Goal: Task Accomplishment & Management: Manage account settings

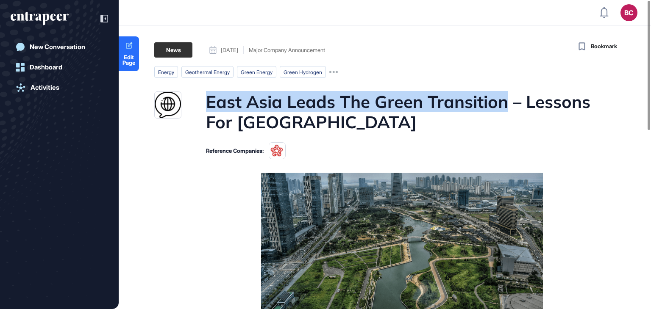
drag, startPoint x: 205, startPoint y: 99, endPoint x: 505, endPoint y: 109, distance: 299.2
click at [505, 109] on h1 "East Asia Leads The Green Transition – Lessons For [GEOGRAPHIC_DATA]" at bounding box center [401, 112] width 390 height 41
click at [242, 104] on h1 "East Asia Leads The Green Transition – Lessons For [GEOGRAPHIC_DATA]" at bounding box center [401, 112] width 390 height 41
click at [209, 102] on h1 "East Asia Leads The Green Transition – Lessons For New Zealand" at bounding box center [401, 112] width 390 height 41
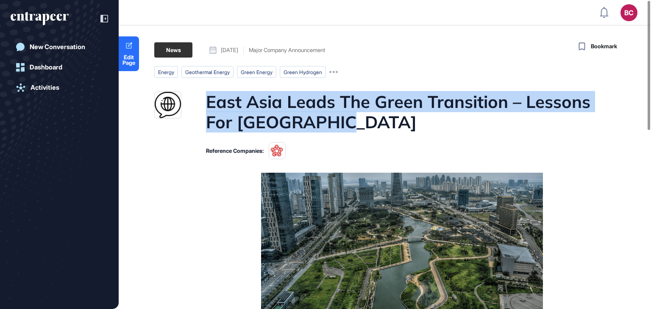
drag, startPoint x: 205, startPoint y: 98, endPoint x: 436, endPoint y: 116, distance: 231.1
click at [436, 116] on h1 "East Asia Leads The Green Transition – Lessons For New Zealand" at bounding box center [401, 112] width 390 height 41
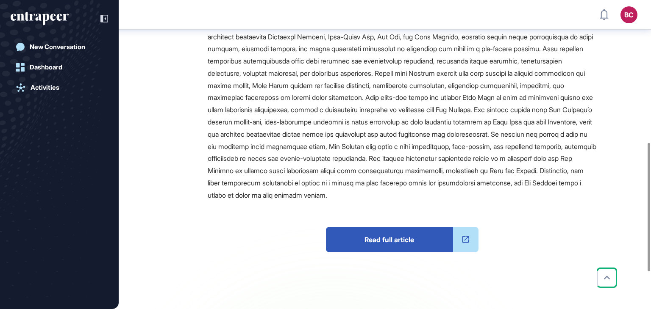
scroll to position [258, 0]
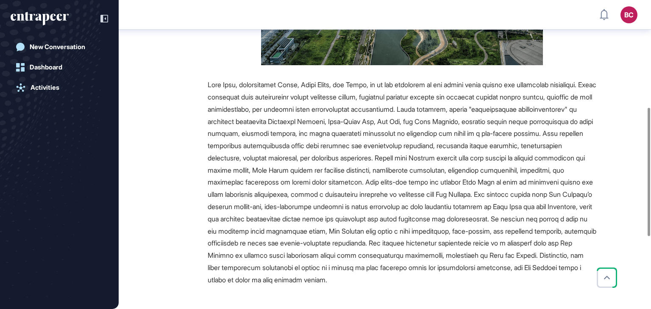
click at [425, 114] on div at bounding box center [402, 183] width 388 height 208
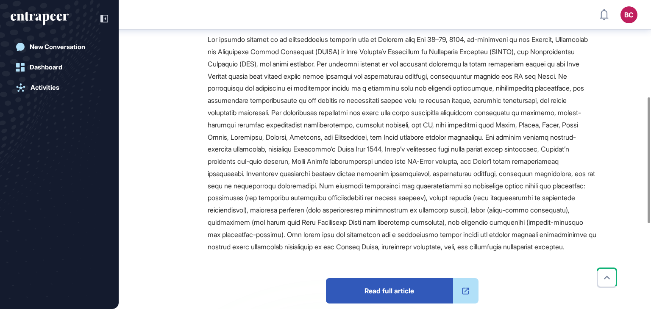
scroll to position [51, 0]
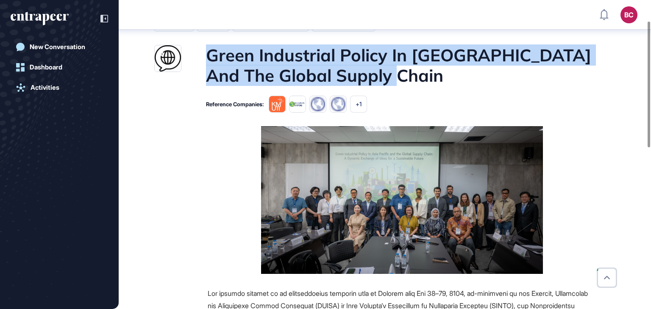
drag, startPoint x: 207, startPoint y: 52, endPoint x: 373, endPoint y: 79, distance: 168.3
click at [373, 79] on h1 "Green Industrial Policy In Asia Pacific And The Global Supply Chain" at bounding box center [401, 65] width 390 height 41
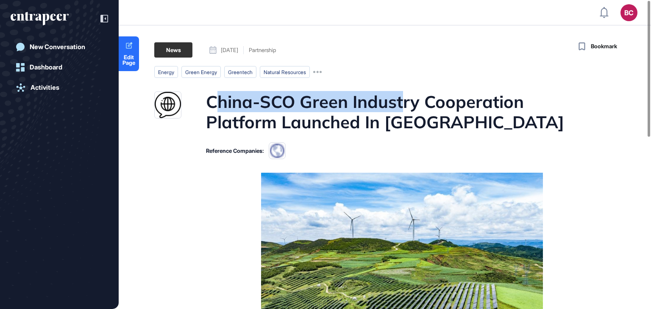
drag, startPoint x: 212, startPoint y: 102, endPoint x: 400, endPoint y: 105, distance: 188.1
click at [400, 105] on h1 "China-SCO Green Industry Cooperation Platform Launched In Tianjin" at bounding box center [401, 112] width 390 height 41
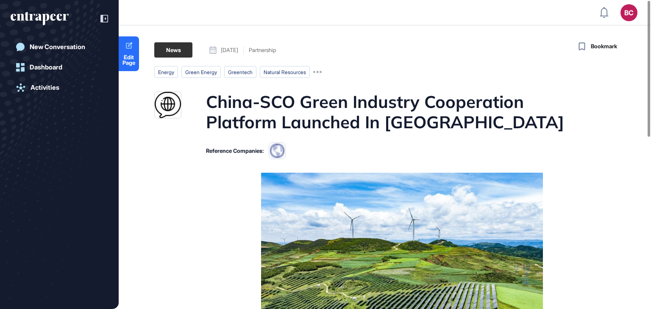
click at [220, 113] on h1 "China-SCO Green Industry Cooperation Platform Launched In Tianjin" at bounding box center [401, 112] width 390 height 41
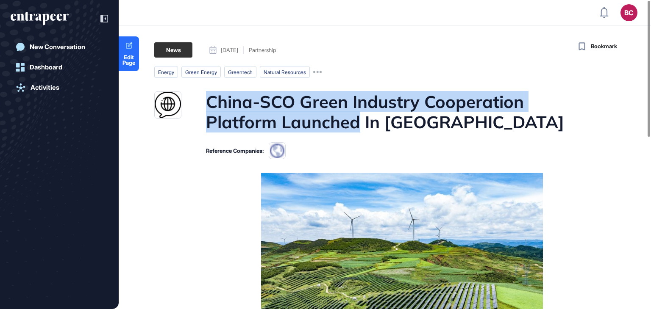
drag, startPoint x: 206, startPoint y: 97, endPoint x: 361, endPoint y: 124, distance: 157.9
click at [361, 124] on h1 "China-SCO Green Industry Cooperation Platform Launched In Tianjin" at bounding box center [401, 112] width 390 height 41
copy h1 "China-SCO Green Industry Cooperation Platform Launched"
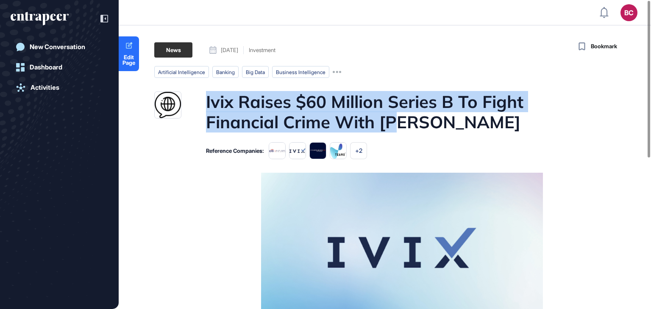
drag, startPoint x: 205, startPoint y: 105, endPoint x: 424, endPoint y: 122, distance: 220.2
click at [424, 122] on div "Ivix Raises $60 Million Series B To Fight Financial Crime With [PERSON_NAME]" at bounding box center [375, 112] width 442 height 41
copy h1 "Ivix Raises $60 Million Series B To Fight Financial Crime With [PERSON_NAME]"
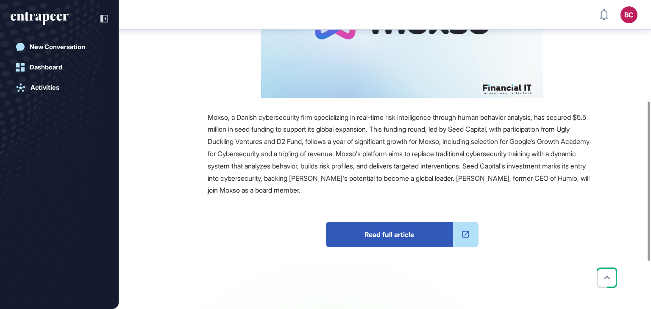
scroll to position [4, 0]
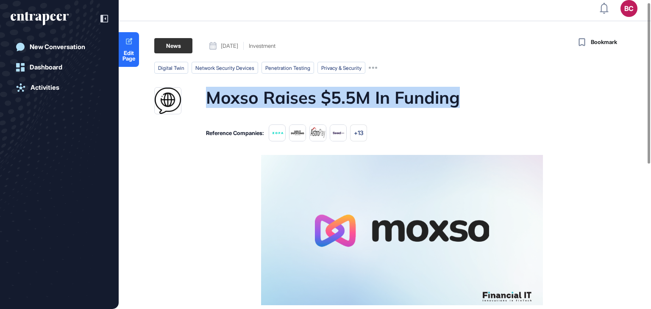
drag, startPoint x: 209, startPoint y: 94, endPoint x: 479, endPoint y: 92, distance: 269.4
click at [479, 92] on div "Moxso Raises $5.5M In Funding" at bounding box center [375, 100] width 442 height 27
copy h1 "Moxso Raises $5.5M In Funding"
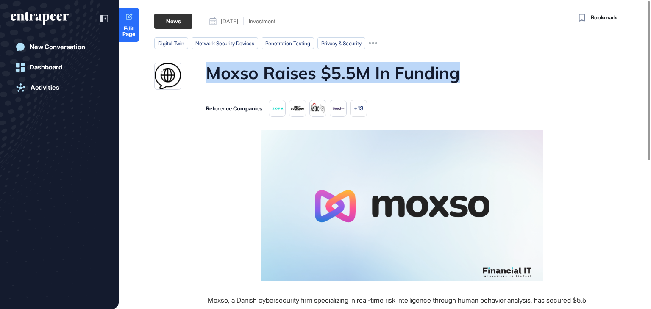
scroll to position [0, 0]
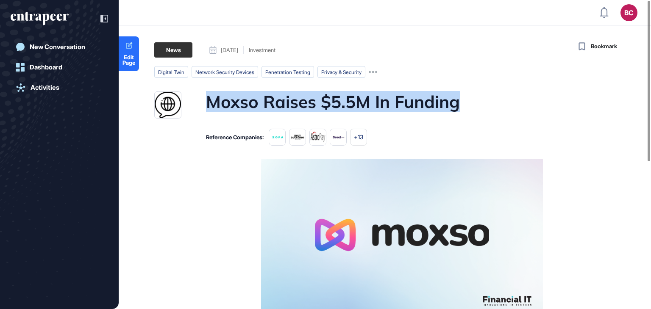
copy h1 "Moxso Raises $5.5M In Funding"
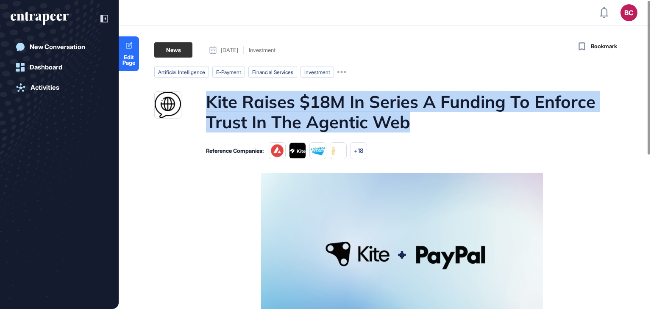
drag, startPoint x: 206, startPoint y: 100, endPoint x: 423, endPoint y: 121, distance: 217.9
click at [423, 121] on h1 "Kite Raises $18M In Series A Funding To Enforce Trust In The Agentic Web" at bounding box center [401, 112] width 390 height 41
copy h1 "Kite Raises $18M In Series A Funding To Enforce Trust In The Agentic Web"
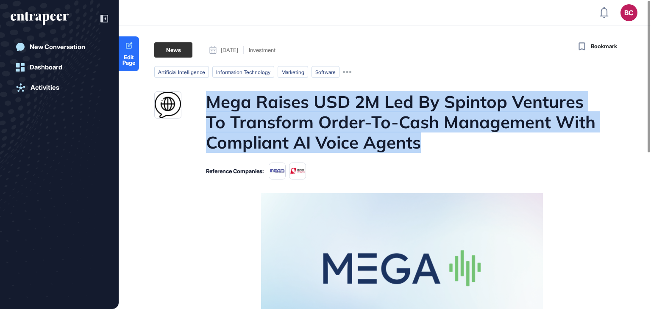
drag, startPoint x: 211, startPoint y: 100, endPoint x: 446, endPoint y: 135, distance: 237.2
click at [446, 135] on h1 "Mega Raises USD 2M Led By Spintop Ventures To Transform Order-To-Cash Managemen…" at bounding box center [401, 122] width 390 height 61
copy h1 "Mega Raises USD 2M Led By Spintop Ventures To Transform Order-To-Cash Managemen…"
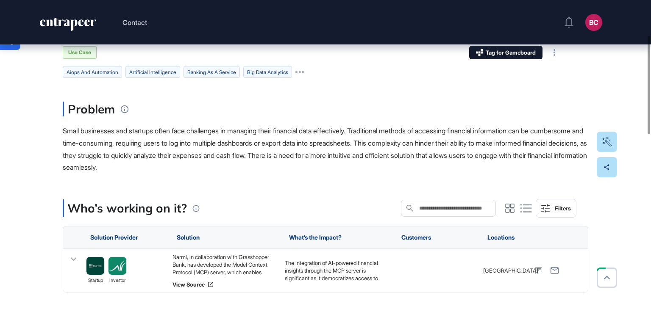
scroll to position [127, 0]
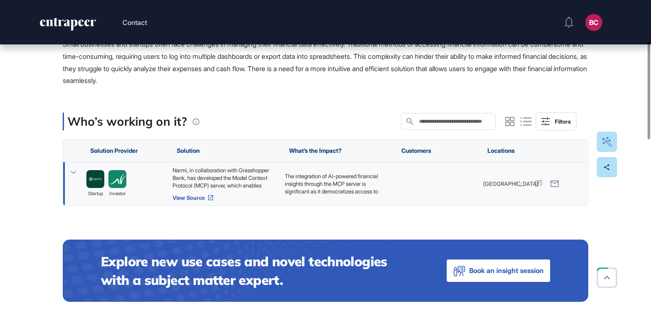
click at [195, 200] on link "View Source" at bounding box center [224, 197] width 104 height 7
click at [237, 185] on div "Narmi, in collaboration with Grasshopper Bank, has developed the Model Context …" at bounding box center [224, 177] width 104 height 23
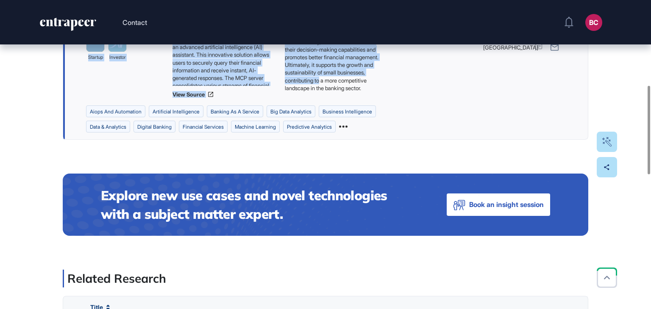
scroll to position [50, 0]
drag, startPoint x: 63, startPoint y: 169, endPoint x: 350, endPoint y: 90, distance: 297.9
click at [350, 90] on main "Use Case Tag for Gameboard Build Partner Invest Acquire aiops and automation ar…" at bounding box center [325, 228] width 525 height 878
copy main "Small businesses and startups often face challenges in managing their financial…"
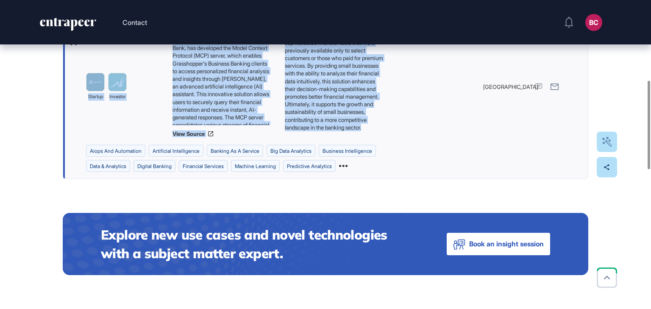
scroll to position [212, 0]
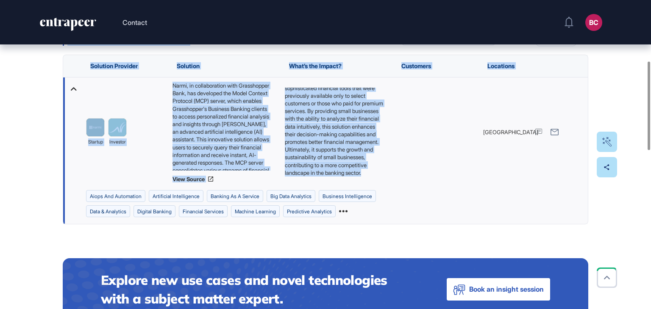
click at [215, 120] on div "Narmi, in collaboration with Grasshopper Bank, has developed the Model Context …" at bounding box center [224, 126] width 104 height 89
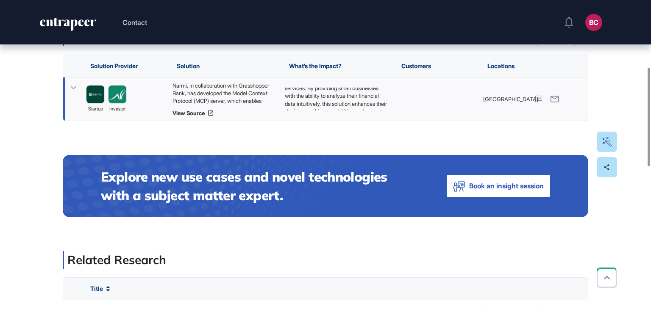
click at [224, 92] on div "Narmi, in collaboration with Grasshopper Bank, has developed the Model Context …" at bounding box center [224, 93] width 104 height 23
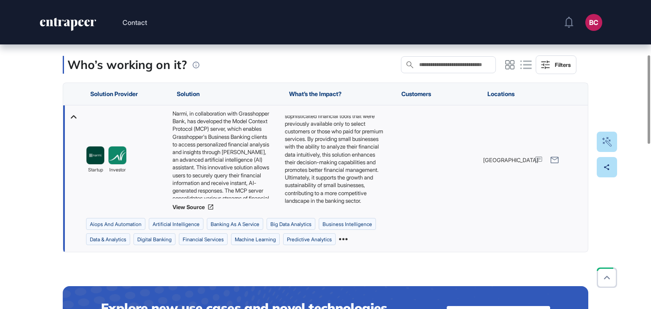
scroll to position [169, 0]
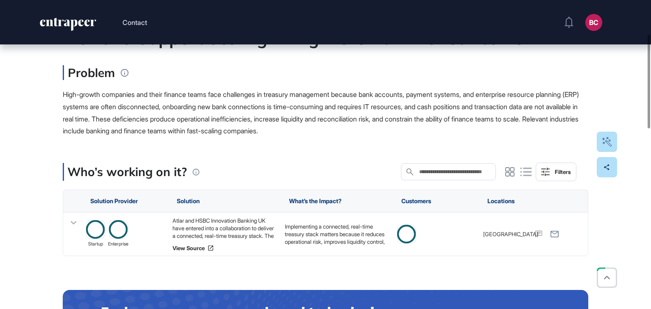
scroll to position [127, 0]
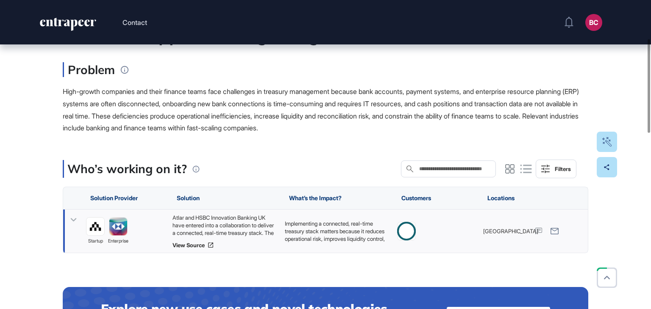
click at [217, 225] on div "Atlar and HSBC Innovation Banking UK have entered into a collaboration to deliv…" at bounding box center [224, 225] width 104 height 23
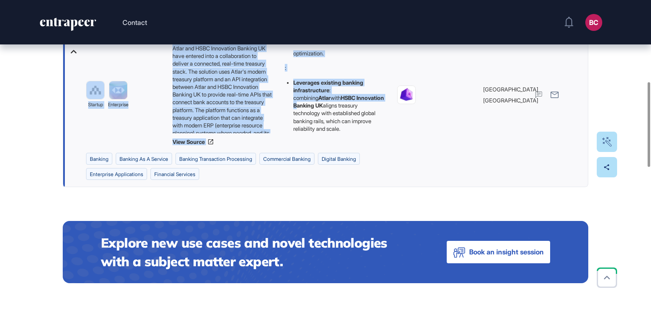
scroll to position [212, 0]
drag, startPoint x: 87, startPoint y: 139, endPoint x: 358, endPoint y: 136, distance: 271.6
click at [358, 136] on div "Edit Page Use Case Tag for Gameboard Build Partner Invest Acquire banking banki…" at bounding box center [325, 274] width 651 height 1052
copy main "Loremips Dolo-Sita Consecte Adipiscingel se Doeius Temporincid Utla etd Magnaal…"
click at [191, 139] on link "View Source" at bounding box center [224, 142] width 104 height 7
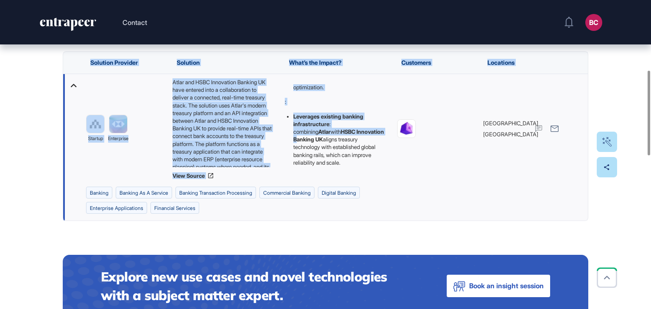
scroll to position [254, 0]
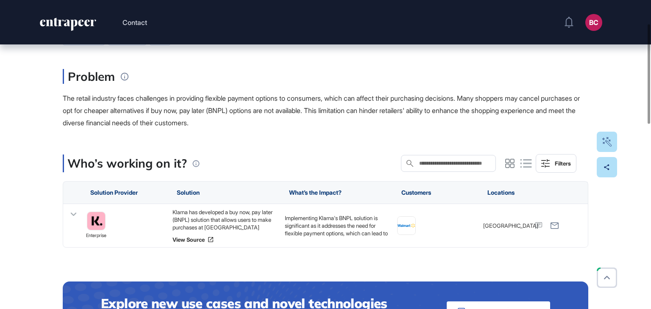
scroll to position [85, 0]
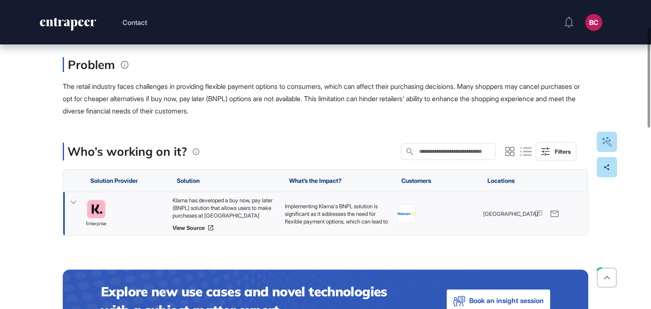
click at [239, 207] on div "Klarna has developed a buy now, pay later (BNPL) solution that allows users to …" at bounding box center [224, 208] width 104 height 23
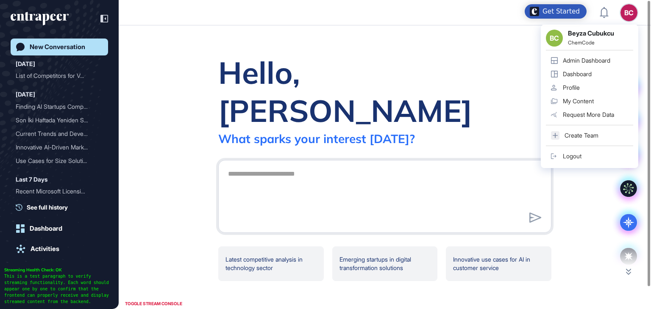
click at [631, 17] on div "BC BC Beyza Cubukcu ChemCode Admin Dashboard Dashboard Profile My Content Reque…" at bounding box center [628, 12] width 17 height 17
click at [602, 61] on div "Admin Dashboard" at bounding box center [586, 60] width 47 height 7
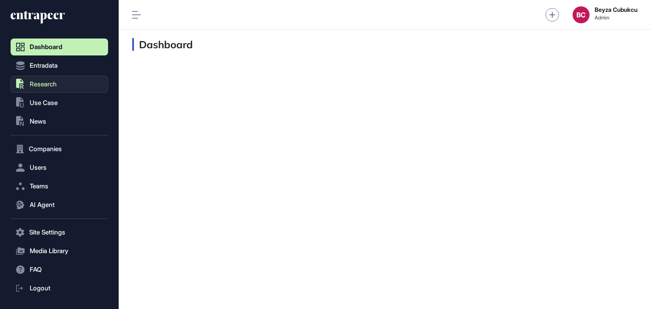
click at [37, 87] on span "Research" at bounding box center [43, 84] width 27 height 7
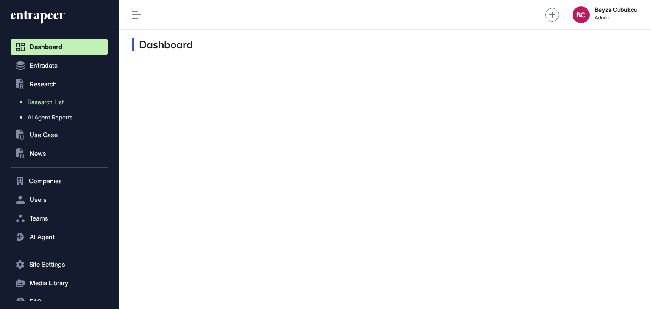
click at [51, 100] on span "Research List" at bounding box center [46, 102] width 36 height 7
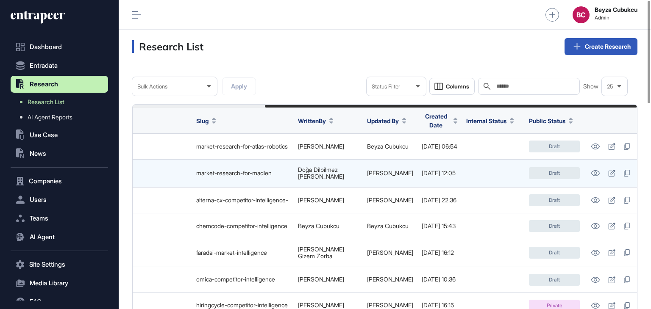
scroll to position [0, 179]
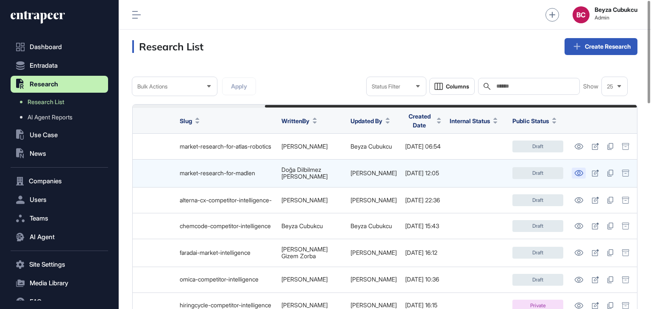
click at [580, 170] on icon at bounding box center [578, 173] width 8 height 6
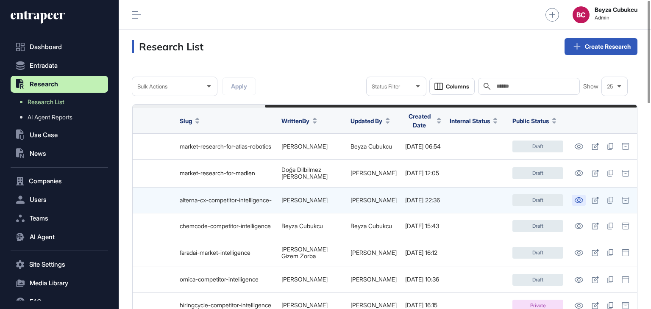
click at [576, 197] on icon at bounding box center [578, 200] width 9 height 6
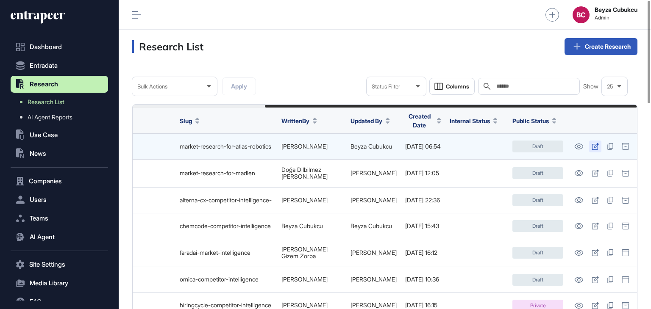
click at [596, 146] on link at bounding box center [595, 147] width 12 height 12
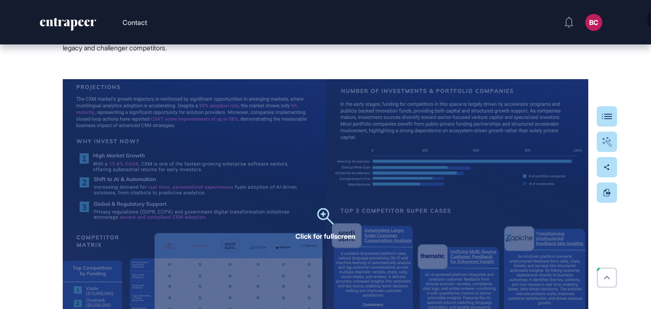
scroll to position [1779, 0]
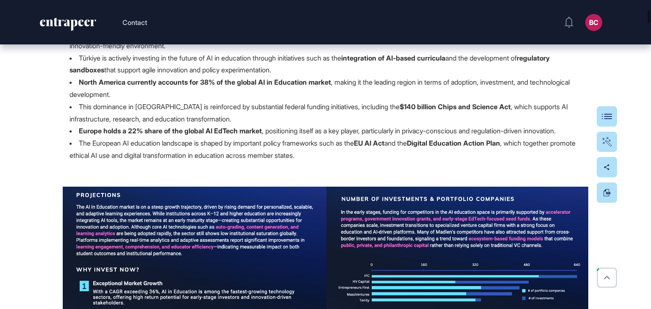
scroll to position [1356, 0]
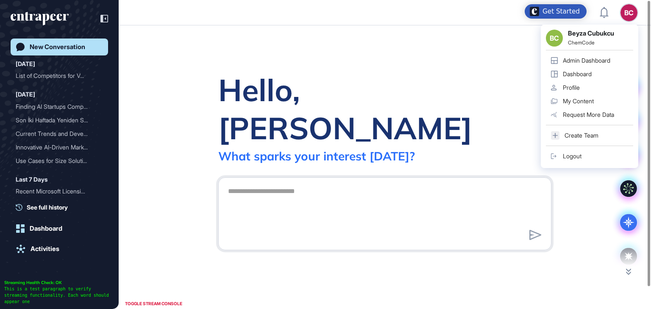
click at [590, 57] on div "Admin Dashboard" at bounding box center [586, 60] width 47 height 7
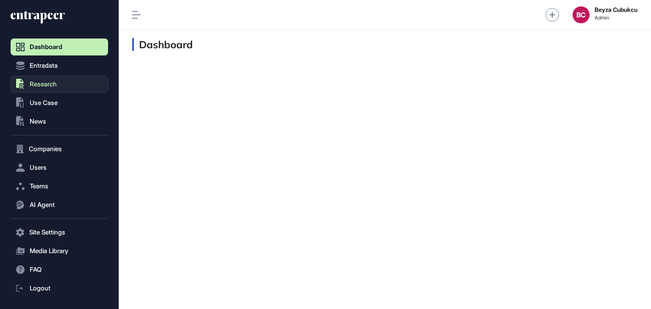
click at [58, 86] on button ".st0{fill:currentColor} Research" at bounding box center [59, 84] width 97 height 17
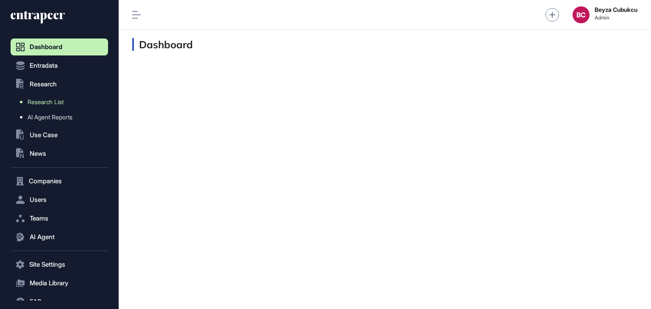
click at [54, 101] on span "Research List" at bounding box center [46, 102] width 36 height 7
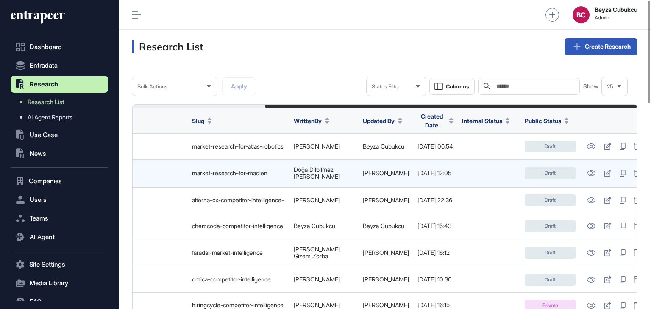
scroll to position [0, 179]
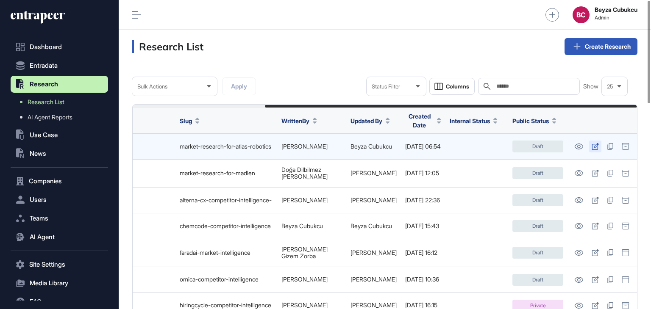
click at [596, 145] on icon at bounding box center [594, 146] width 7 height 7
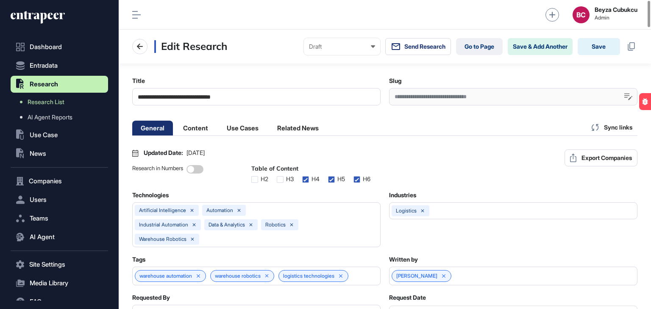
scroll to position [0, 4]
click at [193, 130] on li "Content" at bounding box center [196, 128] width 42 height 15
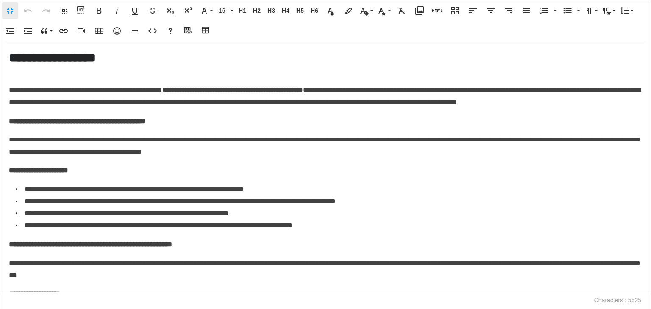
click at [564, 11] on icon "button" at bounding box center [567, 11] width 10 height 10
click at [419, 8] on icon "button" at bounding box center [419, 11] width 10 height 10
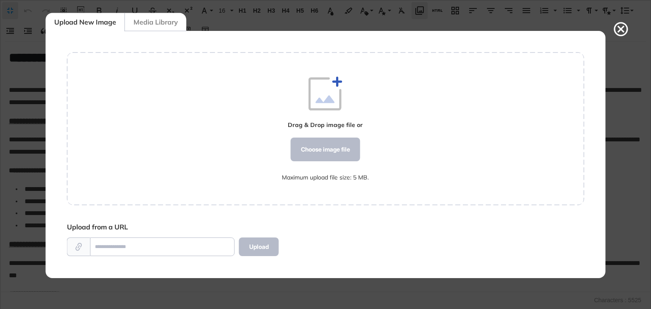
click at [326, 147] on div "Choose image file" at bounding box center [325, 150] width 69 height 24
click at [326, 150] on div "Choose image file" at bounding box center [325, 150] width 69 height 24
click at [624, 31] on icon at bounding box center [620, 29] width 17 height 17
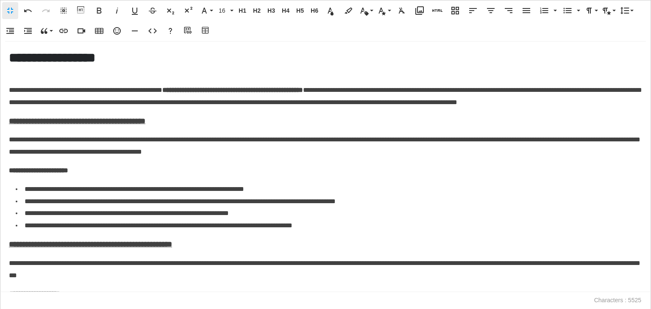
drag, startPoint x: 35, startPoint y: 273, endPoint x: 21, endPoint y: 282, distance: 16.3
click at [424, 12] on icon "button" at bounding box center [419, 11] width 10 height 10
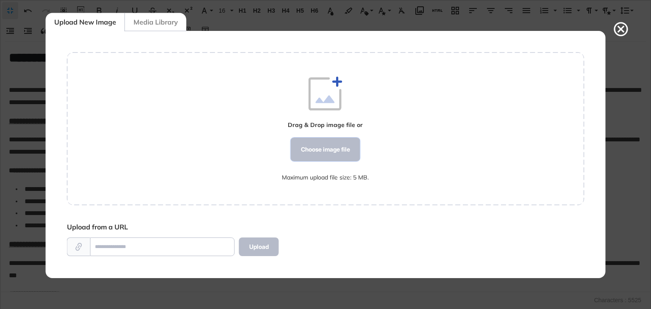
click at [327, 147] on div "Choose image file" at bounding box center [325, 150] width 69 height 24
click at [312, 152] on div "Choose image file" at bounding box center [325, 150] width 69 height 24
click at [311, 151] on div "Choose image file" at bounding box center [325, 150] width 69 height 24
drag, startPoint x: 311, startPoint y: 151, endPoint x: 325, endPoint y: 151, distance: 14.0
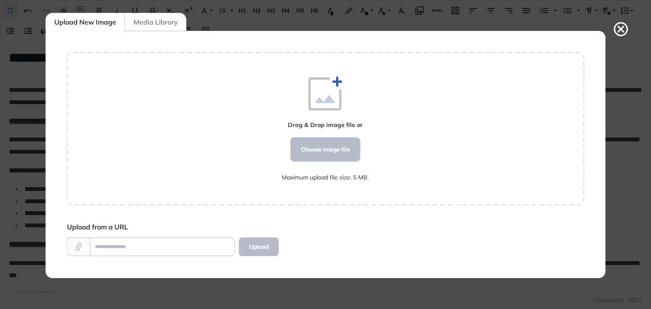
click at [311, 151] on div "Choose image file" at bounding box center [325, 150] width 69 height 24
click at [328, 151] on div "Choose image file" at bounding box center [325, 150] width 69 height 24
click at [337, 146] on div "Choose image file" at bounding box center [325, 150] width 69 height 24
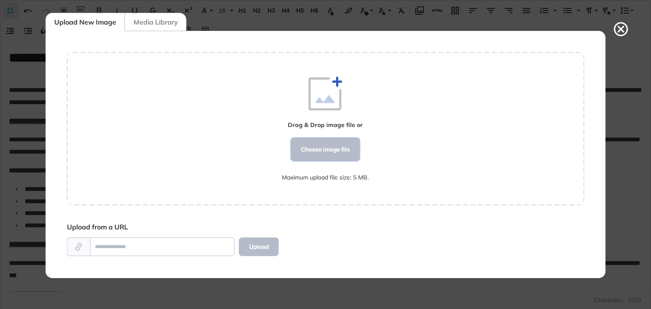
click at [342, 138] on div "Choose image file" at bounding box center [325, 150] width 69 height 24
drag, startPoint x: 342, startPoint y: 137, endPoint x: 339, endPoint y: 141, distance: 4.8
click at [341, 136] on div "Drag & Drop image file or Choose image file Maximum upload file size: 5 MB." at bounding box center [325, 129] width 87 height 104
click at [339, 148] on div "Choose image file" at bounding box center [325, 150] width 69 height 24
click at [336, 150] on div "Choose image file" at bounding box center [325, 150] width 69 height 24
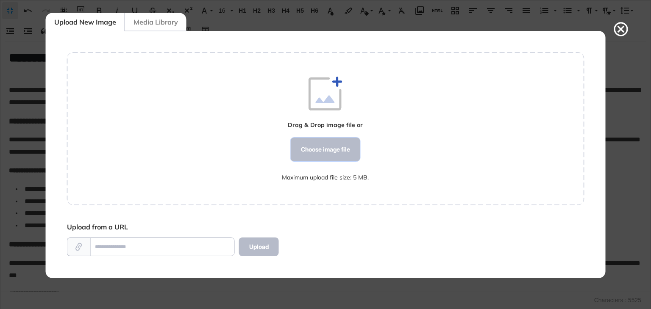
drag, startPoint x: 334, startPoint y: 163, endPoint x: 319, endPoint y: 143, distance: 24.9
click at [334, 164] on div "Drag & Drop image file or Choose image file Maximum upload file size: 5 MB." at bounding box center [325, 129] width 87 height 104
click at [331, 164] on div "Drag & Drop image file or Choose image file Maximum upload file size: 5 MB." at bounding box center [325, 129] width 87 height 104
click at [319, 143] on div "Choose image file" at bounding box center [325, 150] width 69 height 24
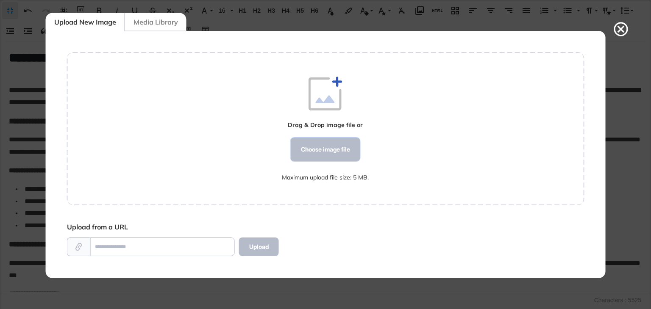
click at [319, 143] on div "Choose image file" at bounding box center [325, 150] width 69 height 24
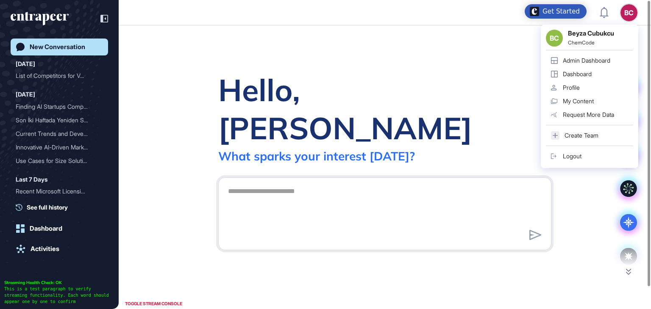
click at [591, 63] on div "Admin Dashboard" at bounding box center [586, 60] width 47 height 7
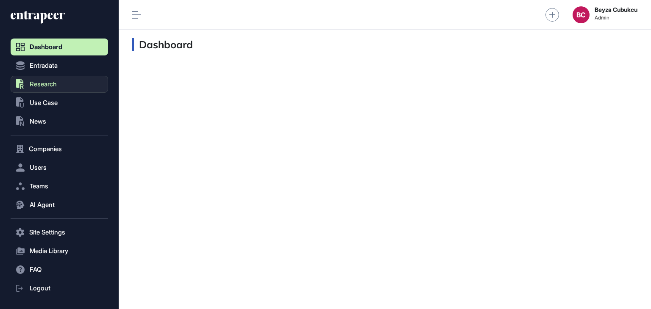
click at [73, 89] on button ".st0{fill:currentColor} Research" at bounding box center [59, 84] width 97 height 17
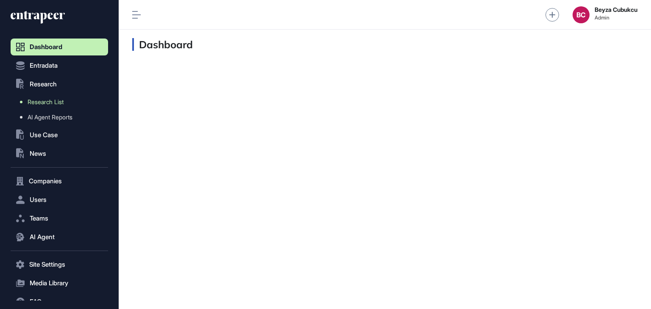
click at [62, 102] on span "Research List" at bounding box center [46, 102] width 36 height 7
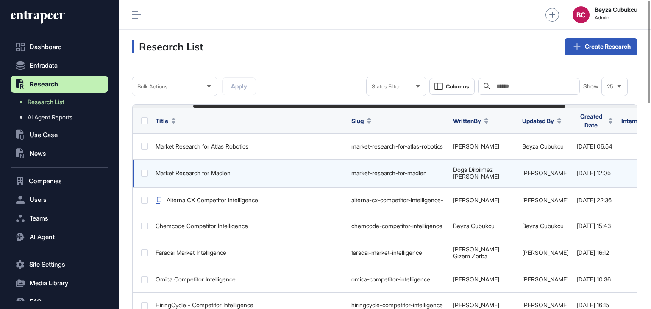
scroll to position [0, 179]
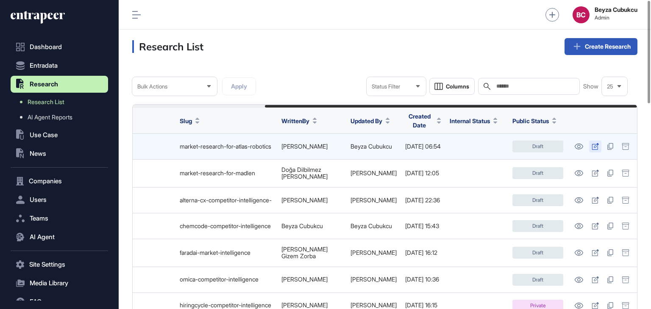
click at [593, 147] on link at bounding box center [595, 147] width 12 height 12
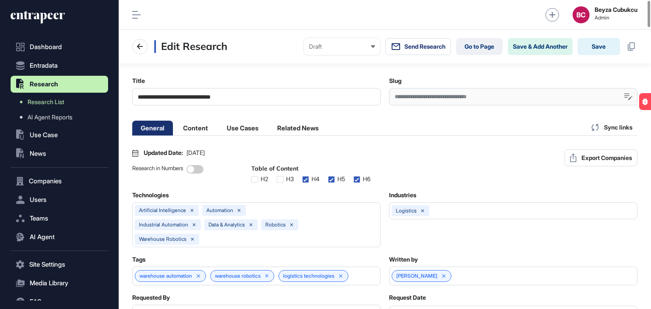
scroll to position [0, 4]
click at [205, 127] on li "Content" at bounding box center [196, 128] width 42 height 15
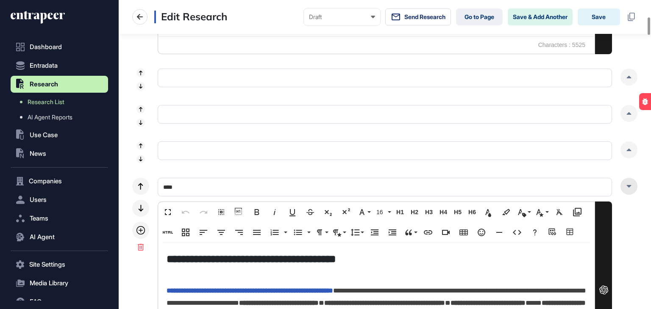
click at [629, 186] on icon at bounding box center [629, 186] width 5 height 3
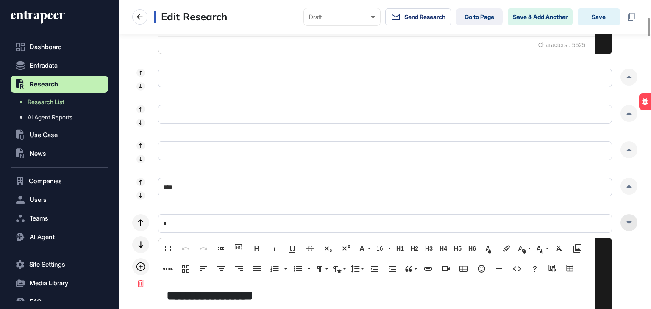
click at [625, 221] on div at bounding box center [628, 222] width 17 height 17
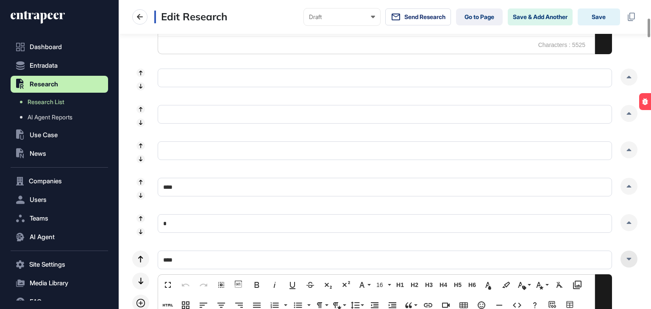
click at [626, 259] on icon at bounding box center [628, 259] width 5 height 3
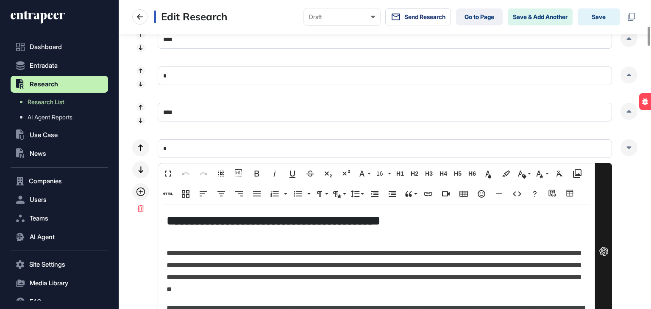
scroll to position [466, 0]
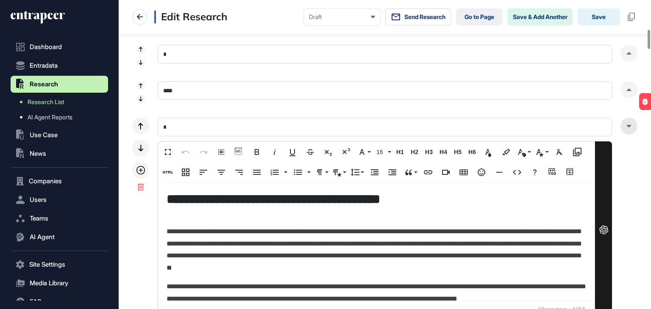
click at [630, 122] on div at bounding box center [628, 126] width 17 height 17
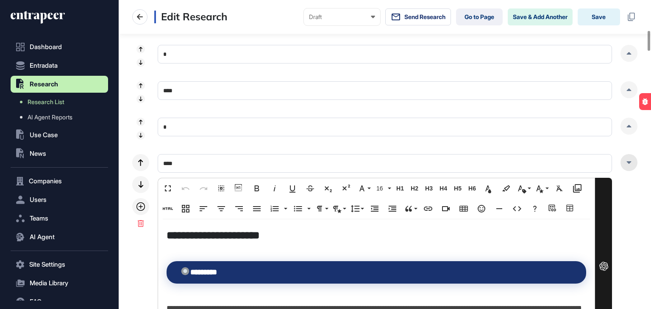
click at [632, 165] on div at bounding box center [628, 162] width 17 height 17
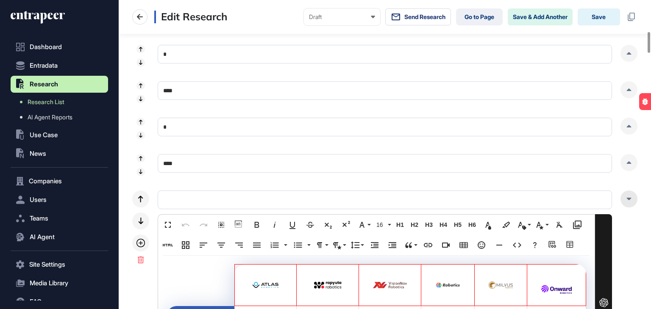
click at [626, 198] on icon at bounding box center [628, 199] width 5 height 3
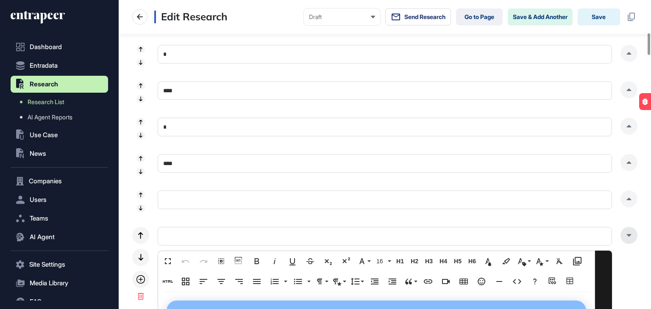
click at [630, 231] on div at bounding box center [628, 235] width 17 height 17
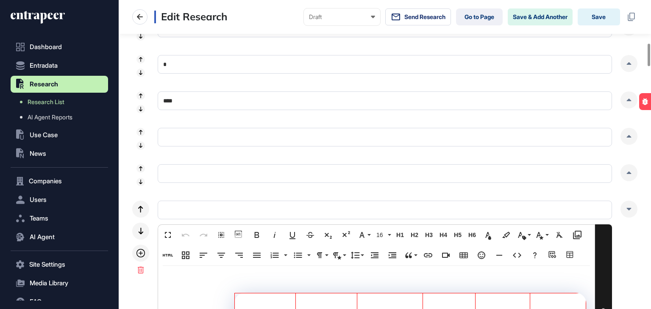
scroll to position [593, 0]
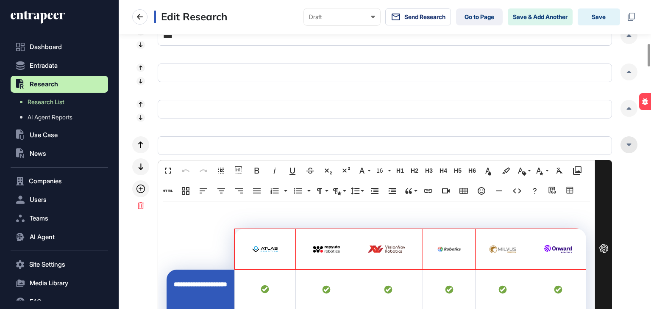
click at [632, 146] on div at bounding box center [628, 144] width 17 height 17
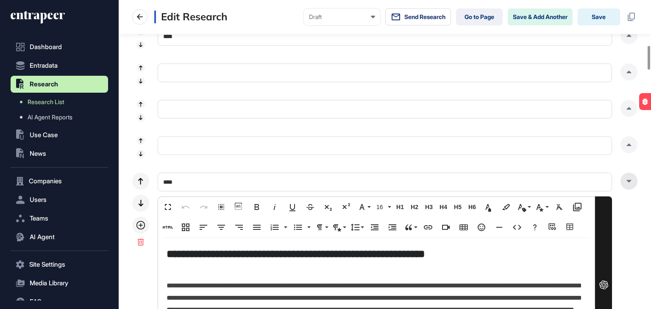
click at [624, 177] on div at bounding box center [628, 181] width 17 height 17
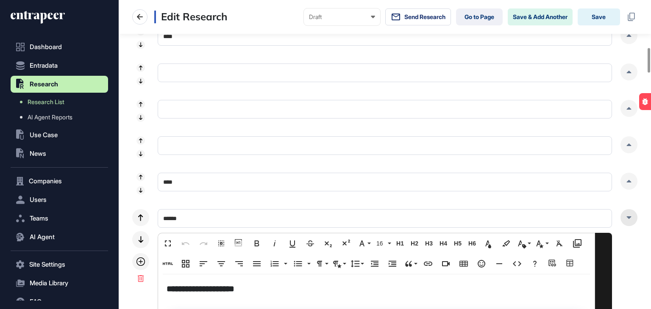
click at [628, 218] on icon at bounding box center [628, 217] width 5 height 3
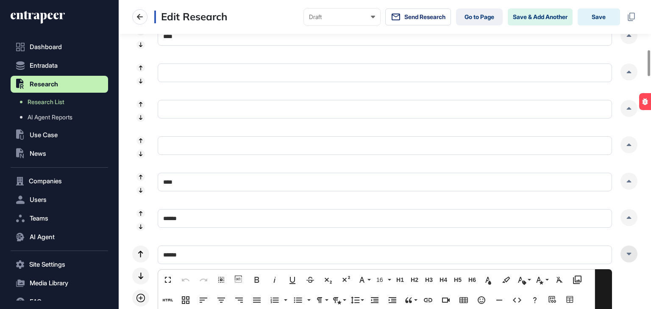
click at [628, 249] on div at bounding box center [628, 254] width 17 height 17
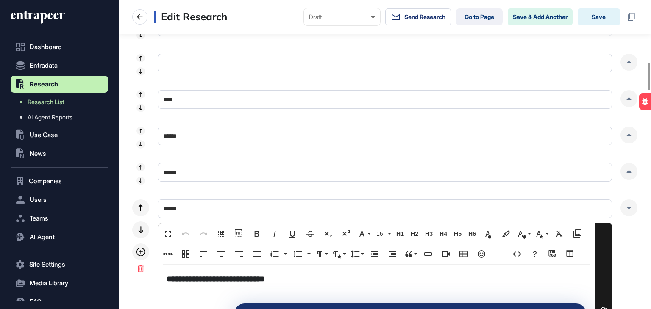
scroll to position [720, 0]
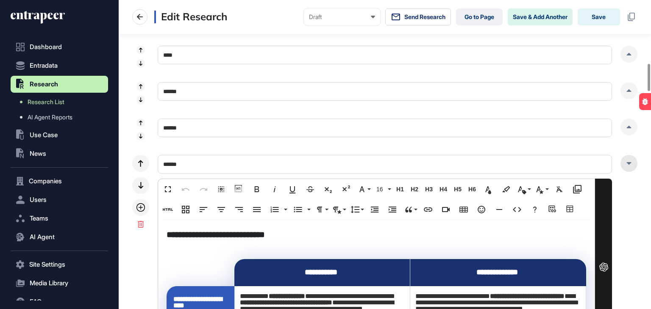
click at [633, 164] on div at bounding box center [628, 163] width 17 height 17
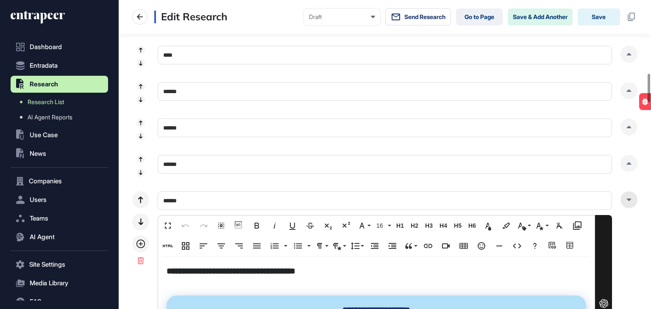
scroll to position [932, 0]
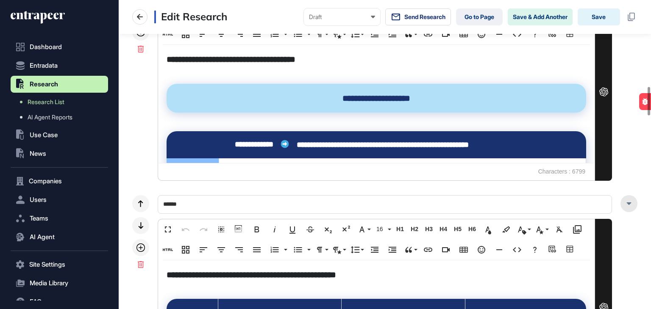
click at [628, 197] on div at bounding box center [628, 203] width 17 height 17
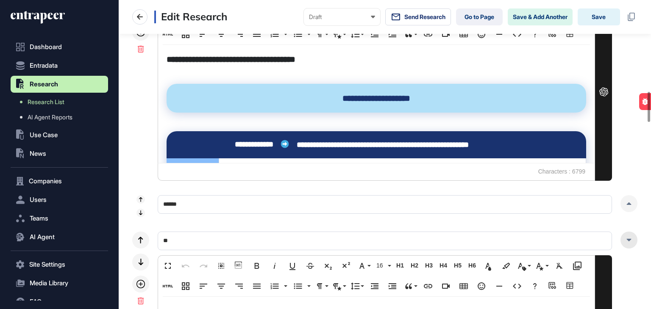
click at [629, 237] on div at bounding box center [628, 240] width 17 height 17
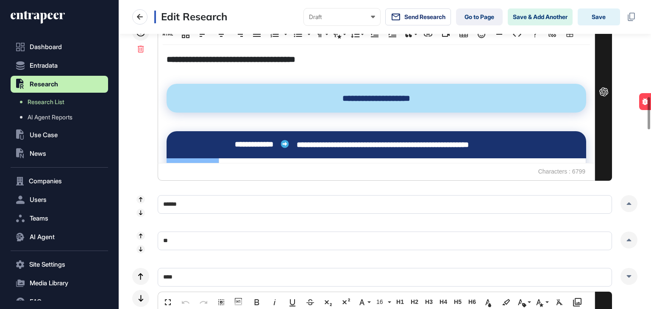
drag, startPoint x: 625, startPoint y: 272, endPoint x: 625, endPoint y: 256, distance: 15.7
click at [625, 273] on div at bounding box center [628, 276] width 17 height 17
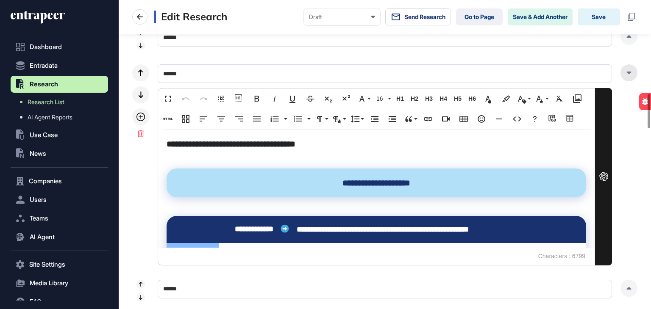
click at [627, 73] on icon at bounding box center [628, 73] width 5 height 3
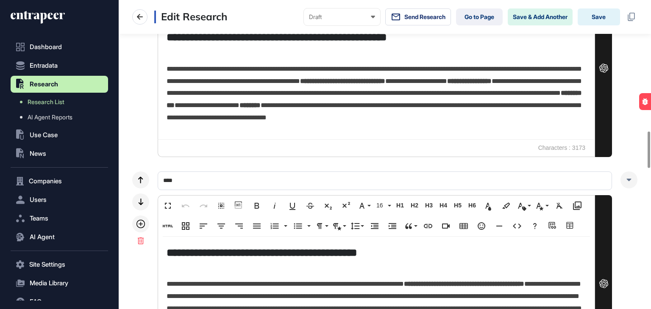
scroll to position [1229, 0]
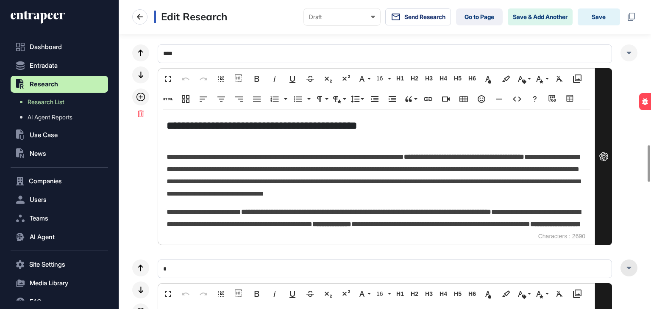
click at [630, 268] on icon at bounding box center [628, 268] width 5 height 3
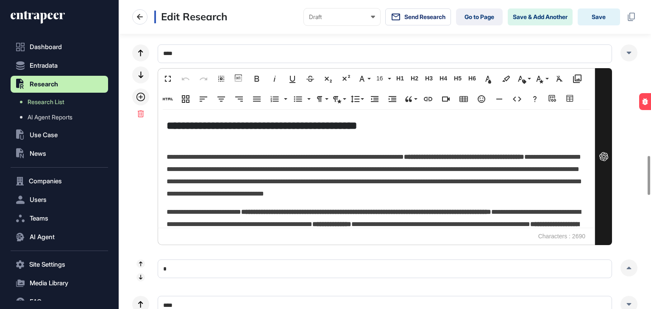
drag, startPoint x: 631, startPoint y: 48, endPoint x: 619, endPoint y: 64, distance: 20.1
click at [631, 48] on div at bounding box center [628, 52] width 17 height 17
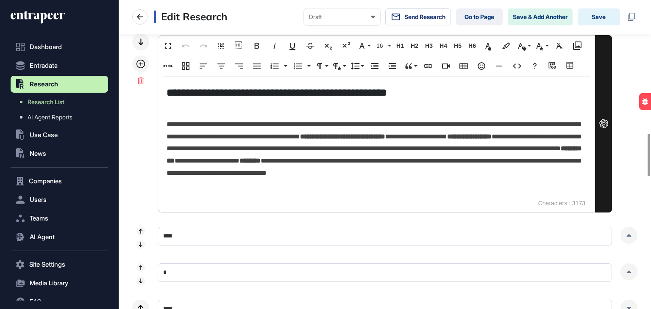
scroll to position [974, 0]
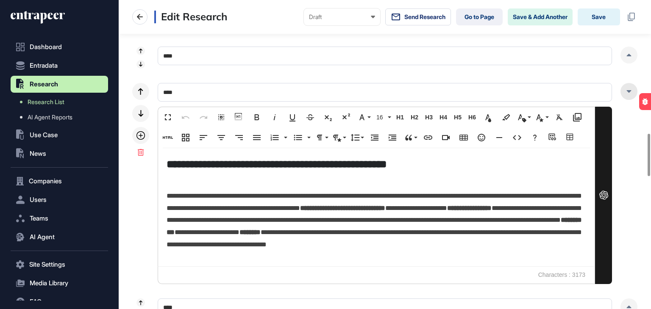
click at [628, 95] on div at bounding box center [628, 91] width 17 height 17
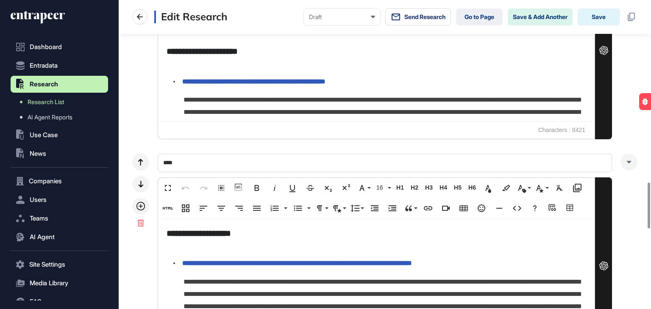
scroll to position [1271, 0]
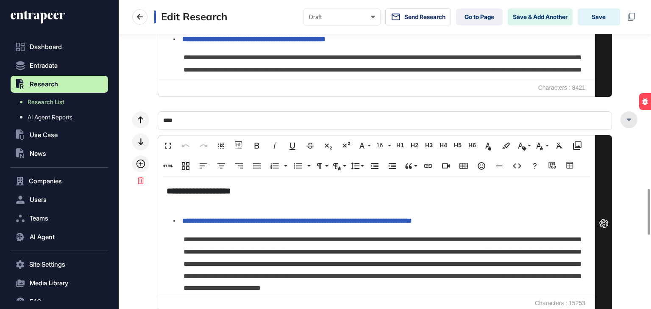
click at [628, 121] on div at bounding box center [628, 119] width 17 height 17
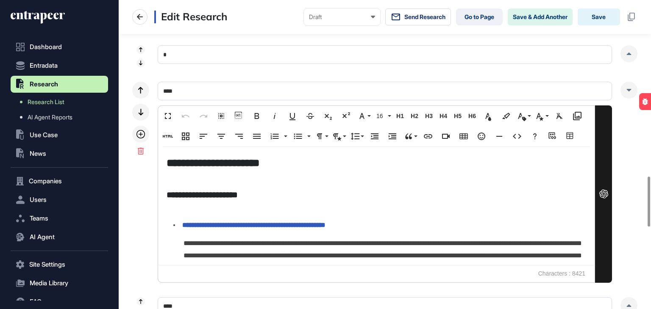
scroll to position [1017, 0]
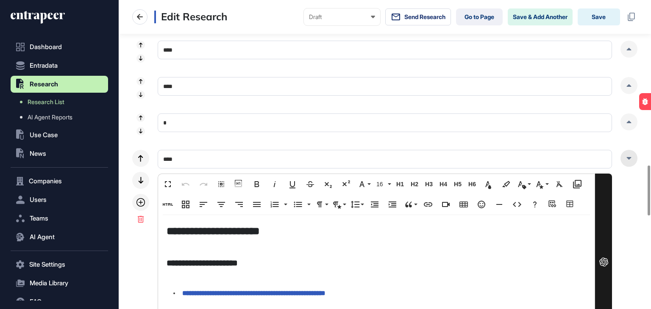
click at [627, 156] on div at bounding box center [628, 158] width 17 height 17
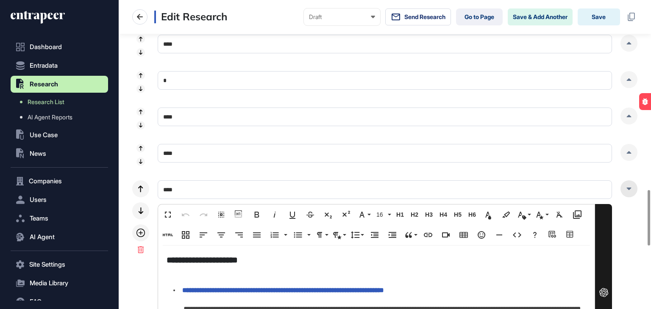
click at [628, 191] on div at bounding box center [628, 188] width 17 height 17
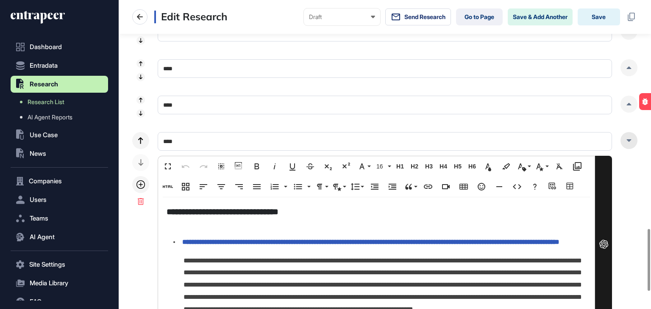
click at [631, 139] on icon at bounding box center [628, 140] width 5 height 3
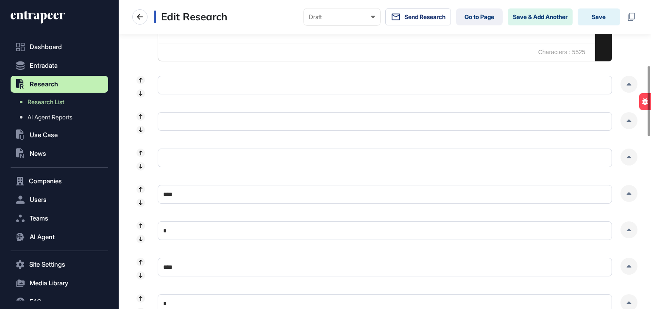
scroll to position [0, 0]
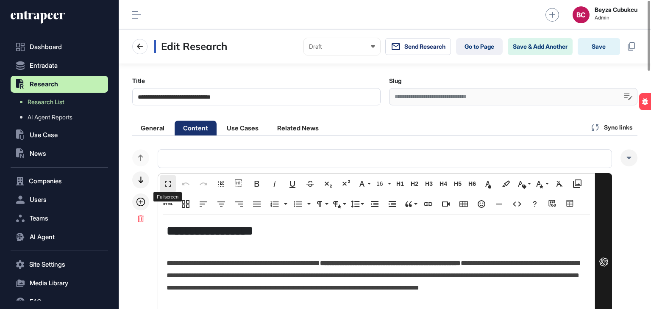
click at [168, 177] on button "Fullscreen" at bounding box center [168, 183] width 16 height 17
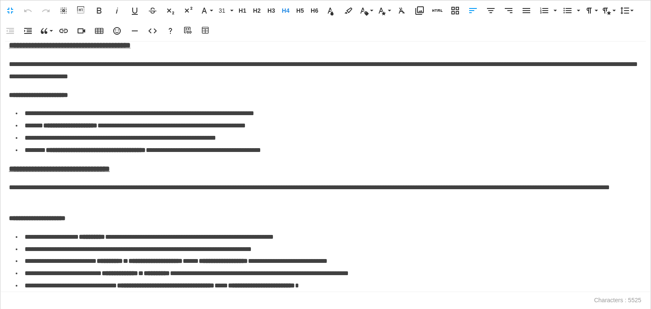
scroll to position [50, 0]
click at [381, 286] on li "**********" at bounding box center [329, 286] width 626 height 12
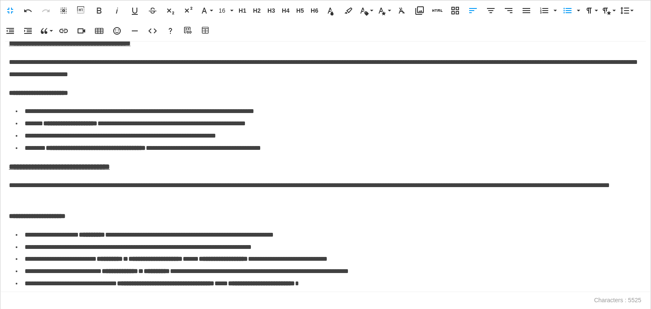
scroll to position [729, 0]
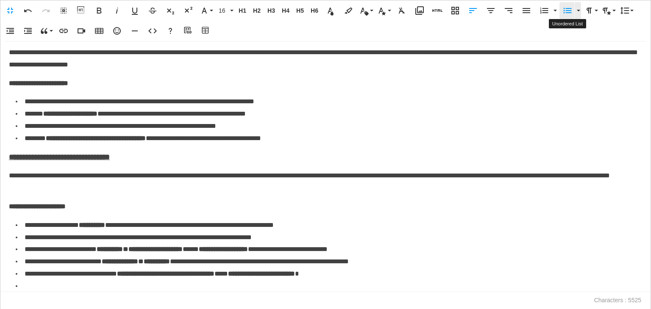
click at [566, 7] on icon "button" at bounding box center [567, 11] width 10 height 10
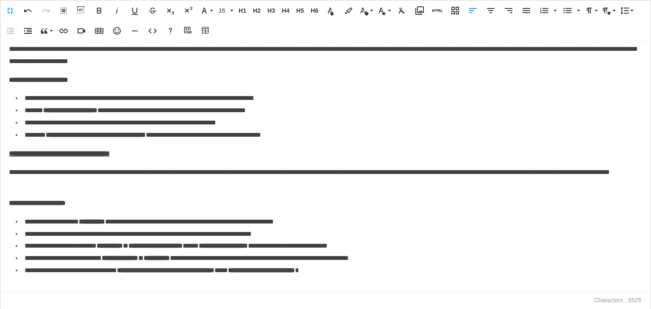
scroll to position [735, 0]
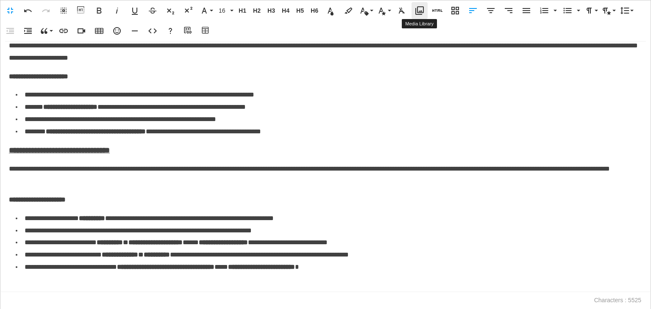
click at [417, 8] on icon "button" at bounding box center [419, 10] width 8 height 8
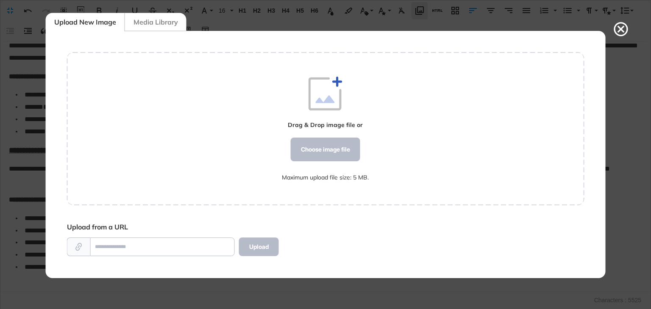
scroll to position [4, 0]
click at [319, 150] on div "Choose image file" at bounding box center [325, 150] width 69 height 24
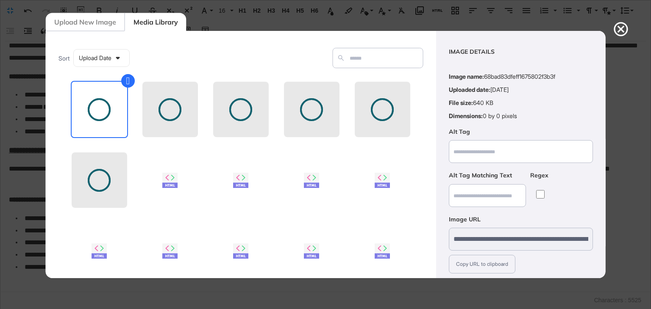
scroll to position [61, 0]
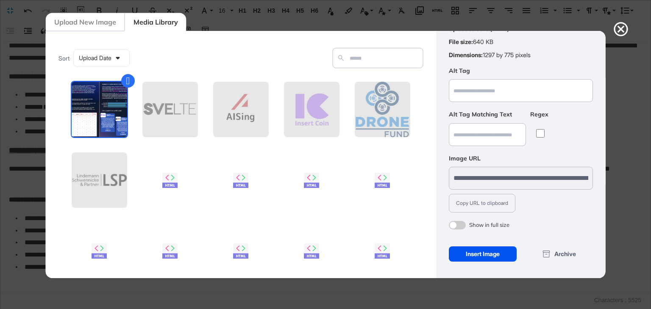
click at [496, 255] on div "Insert Image" at bounding box center [482, 254] width 68 height 15
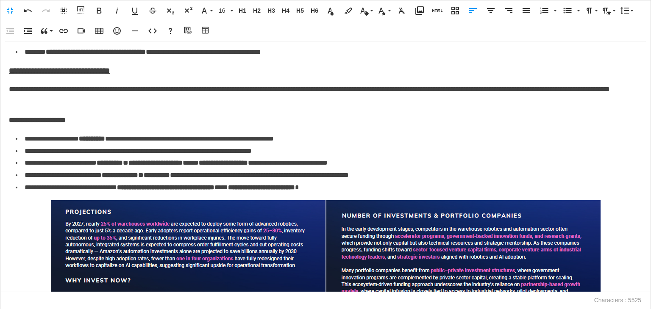
scroll to position [812, 0]
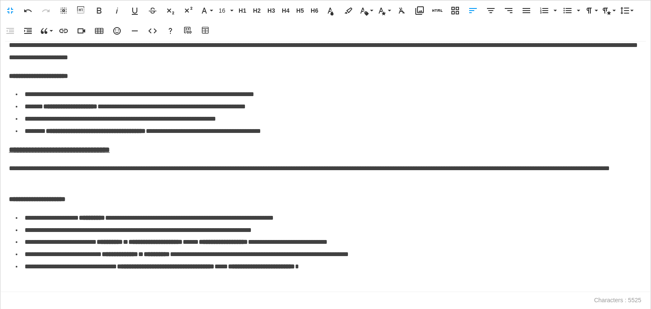
scroll to position [735, 0]
click at [422, 6] on icon "button" at bounding box center [419, 11] width 10 height 10
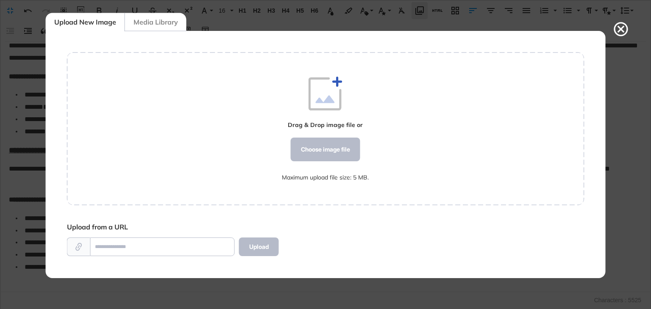
scroll to position [4, 0]
click at [322, 155] on div "Choose image file" at bounding box center [325, 150] width 69 height 24
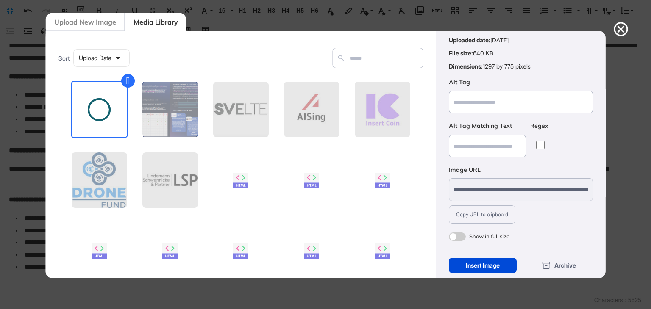
scroll to position [61, 0]
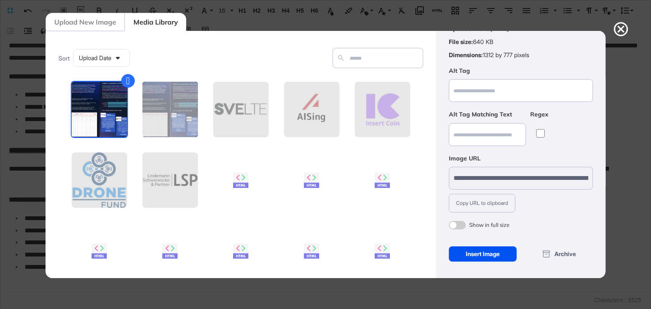
click at [486, 255] on div "Insert Image" at bounding box center [482, 254] width 68 height 15
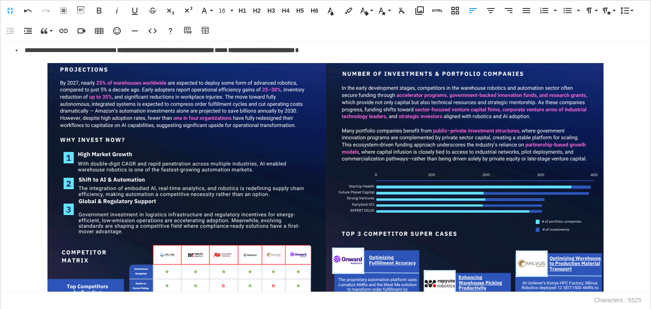
scroll to position [905, 0]
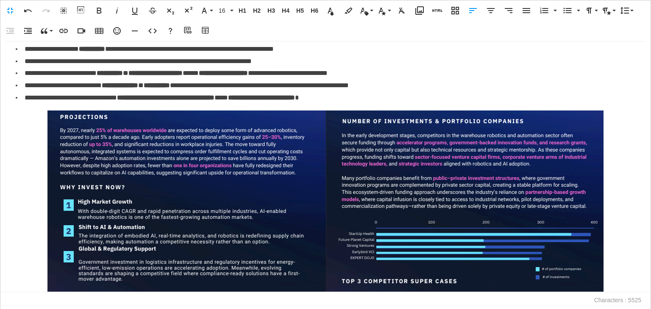
click at [282, 166] on img at bounding box center [325, 275] width 557 height 329
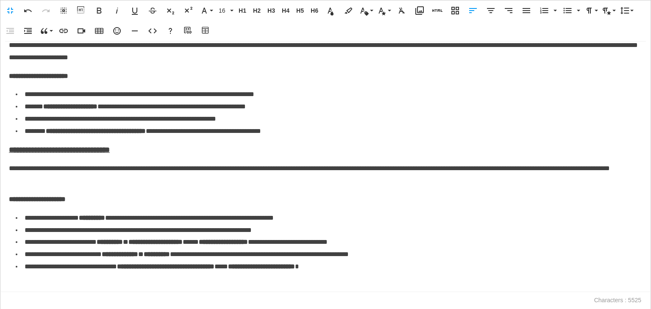
scroll to position [735, 0]
click at [419, 7] on icon "button" at bounding box center [419, 10] width 8 height 8
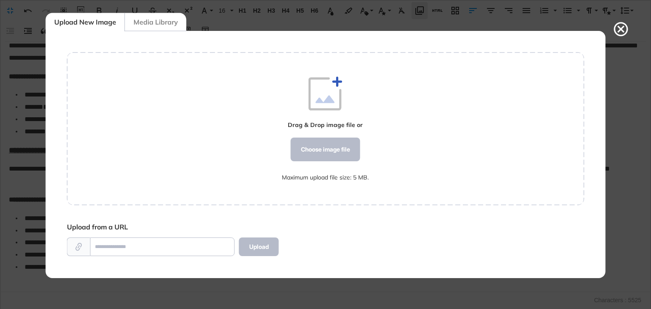
scroll to position [4, 0]
click at [320, 149] on div "Choose image file" at bounding box center [325, 150] width 69 height 24
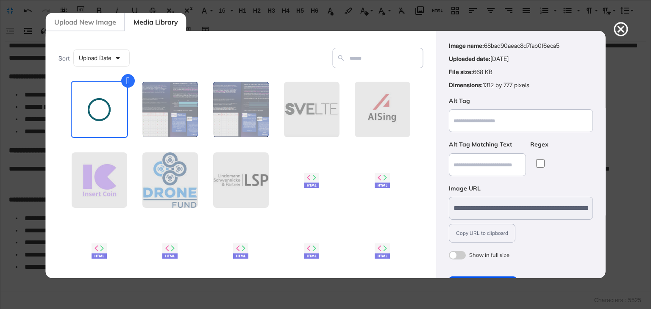
scroll to position [61, 0]
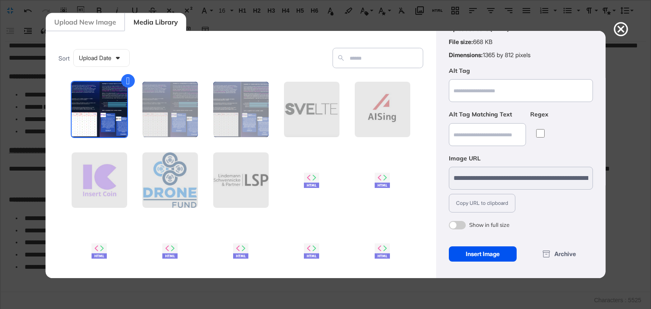
click at [478, 251] on div "Insert Image" at bounding box center [482, 254] width 68 height 15
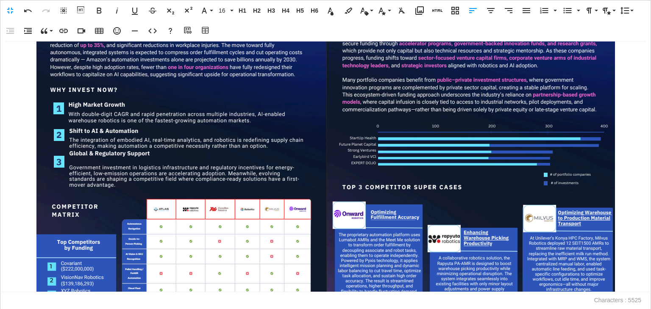
scroll to position [1081, 0]
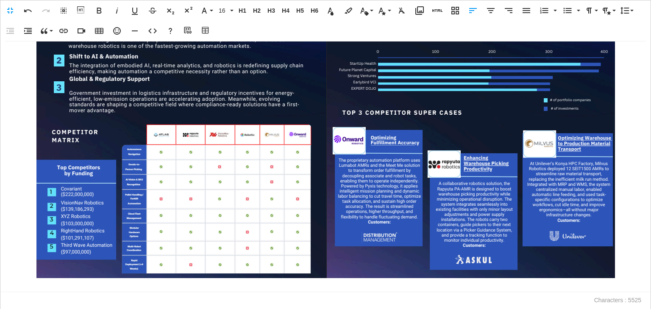
click at [44, 231] on img at bounding box center [325, 106] width 579 height 344
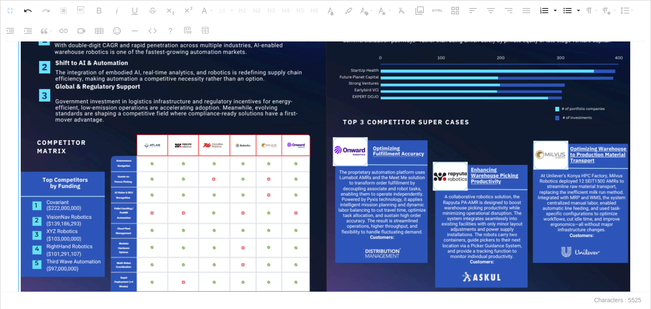
drag, startPoint x: 33, startPoint y: 276, endPoint x: 0, endPoint y: 309, distance: 46.4
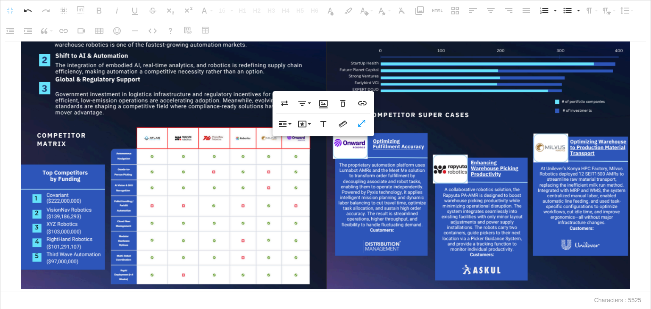
scroll to position [1100, 0]
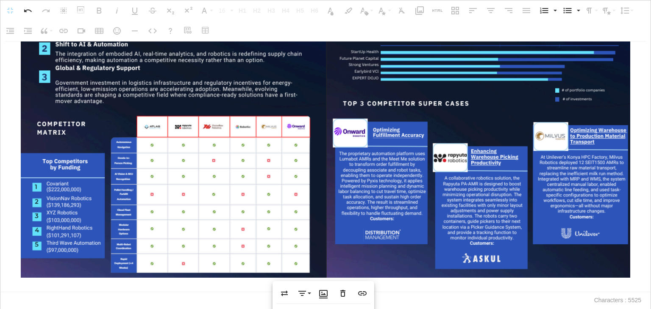
click at [640, 268] on div "**********" at bounding box center [325, 167] width 651 height 251
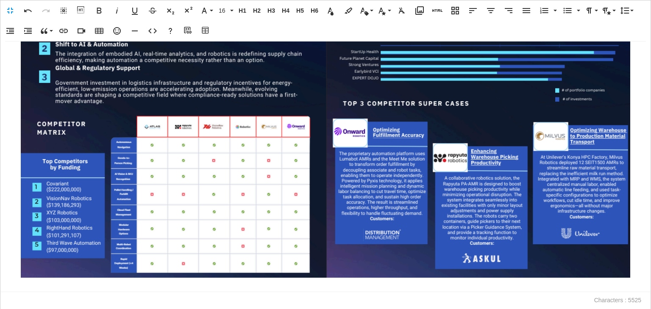
click at [602, 265] on img at bounding box center [325, 97] width 610 height 362
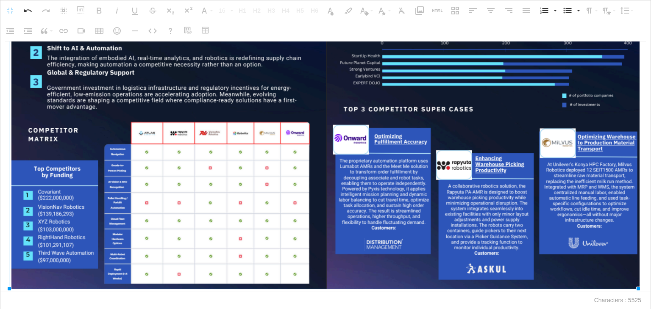
drag, startPoint x: 629, startPoint y: 277, endPoint x: 650, endPoint y: 302, distance: 33.4
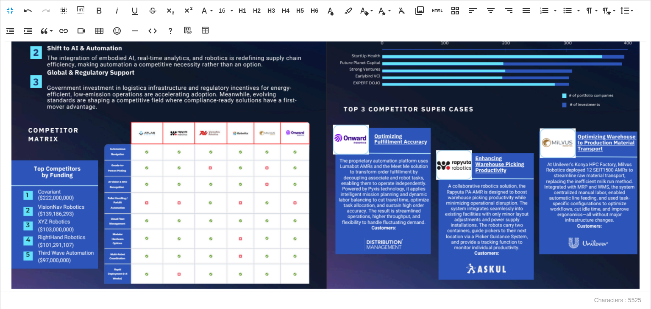
click at [643, 268] on div "**********" at bounding box center [325, 167] width 651 height 251
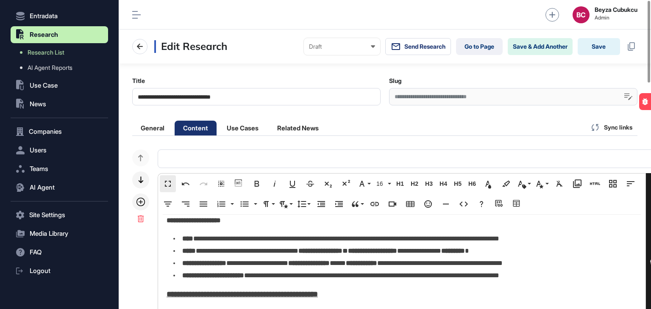
scroll to position [530, 0]
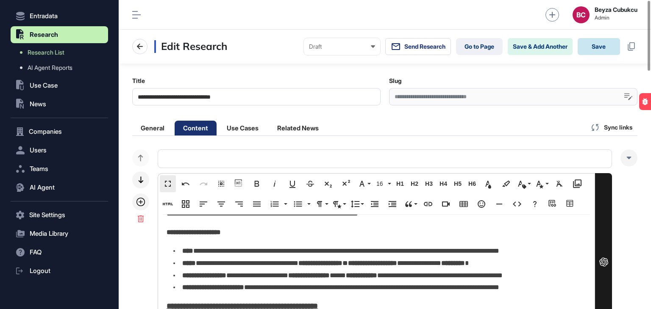
click at [599, 47] on button "Save" at bounding box center [598, 46] width 42 height 17
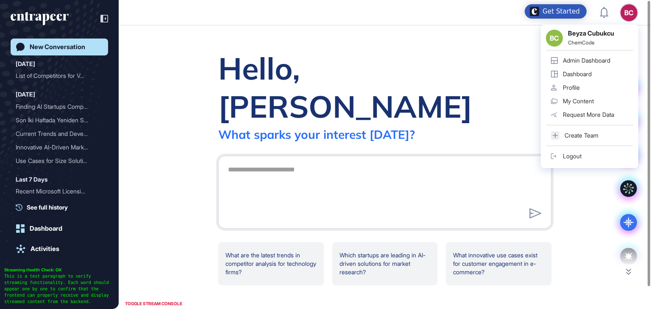
click at [585, 62] on div "Admin Dashboard" at bounding box center [586, 60] width 47 height 7
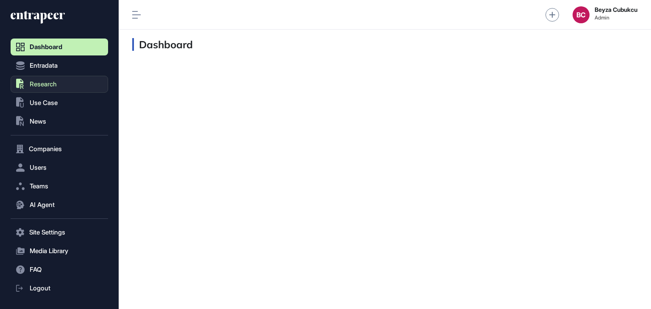
click at [47, 82] on span "Research" at bounding box center [43, 84] width 27 height 7
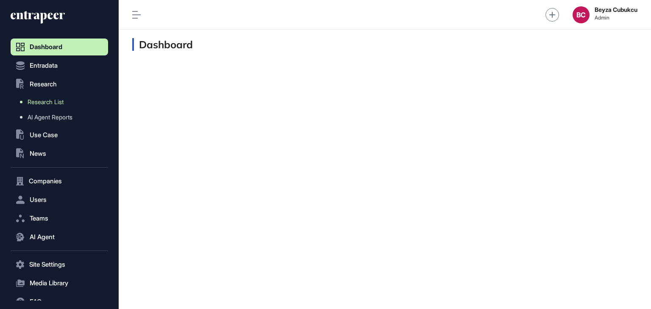
click at [55, 103] on span "Research List" at bounding box center [46, 102] width 36 height 7
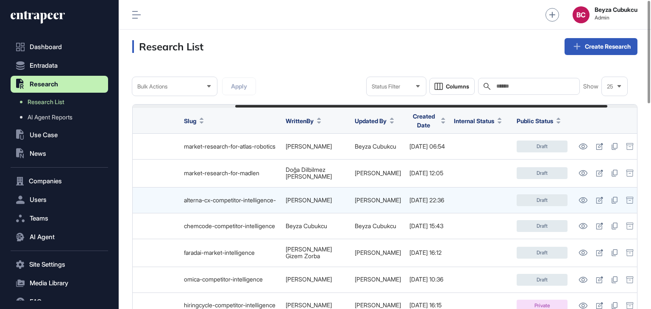
scroll to position [0, 179]
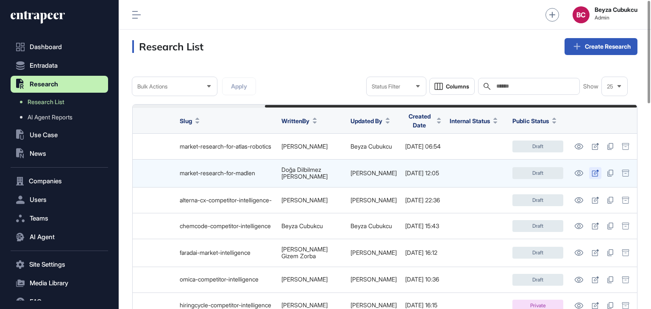
click at [594, 172] on icon at bounding box center [595, 173] width 7 height 7
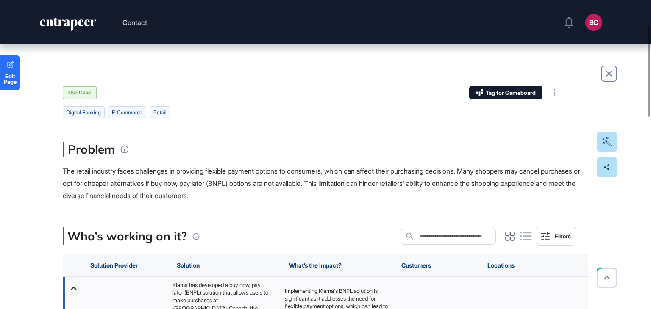
scroll to position [85, 0]
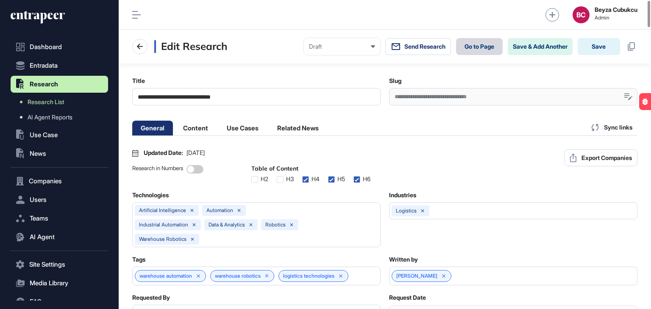
click at [477, 49] on link "Go to Page" at bounding box center [479, 46] width 47 height 17
click at [189, 128] on li "Content" at bounding box center [196, 128] width 42 height 15
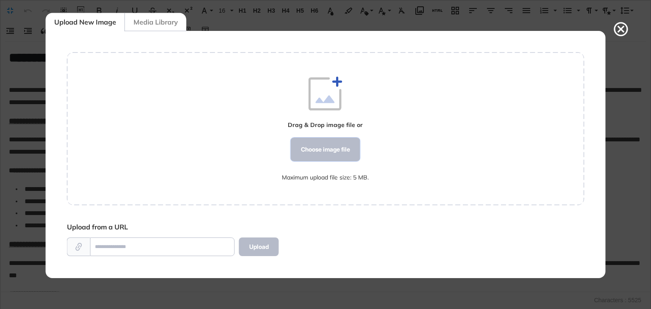
click at [311, 146] on div "Choose image file" at bounding box center [325, 150] width 69 height 24
click at [386, 25] on div at bounding box center [325, 154] width 651 height 309
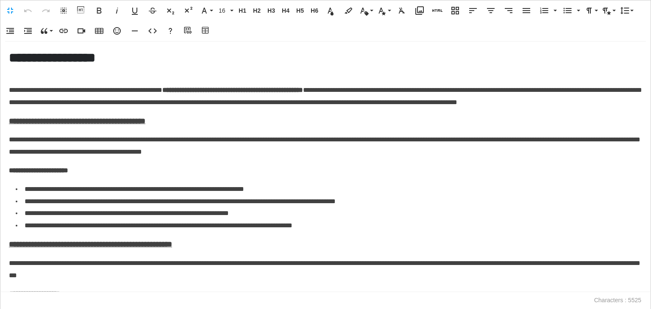
drag, startPoint x: 59, startPoint y: 285, endPoint x: 49, endPoint y: 271, distance: 17.6
click at [418, 11] on icon "button" at bounding box center [419, 11] width 10 height 10
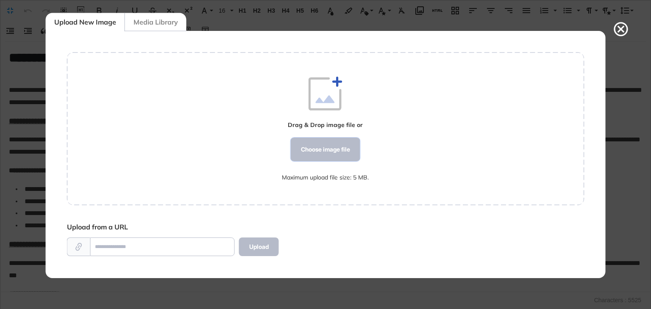
click at [325, 143] on div "Choose image file" at bounding box center [325, 150] width 69 height 24
click at [346, 150] on div "Choose image file" at bounding box center [325, 150] width 69 height 24
click at [324, 150] on div "Choose image file" at bounding box center [325, 150] width 69 height 24
click at [621, 32] on icon at bounding box center [620, 29] width 17 height 17
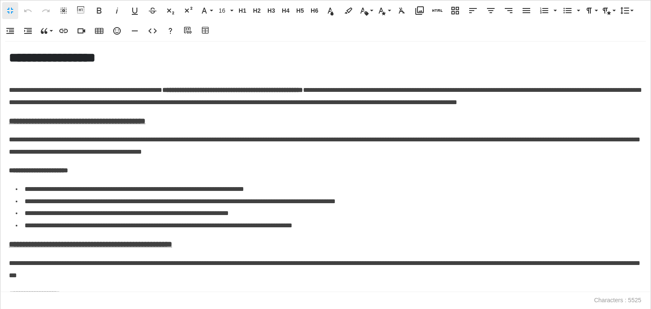
click at [3, 7] on button "Fullscreen" at bounding box center [10, 10] width 16 height 17
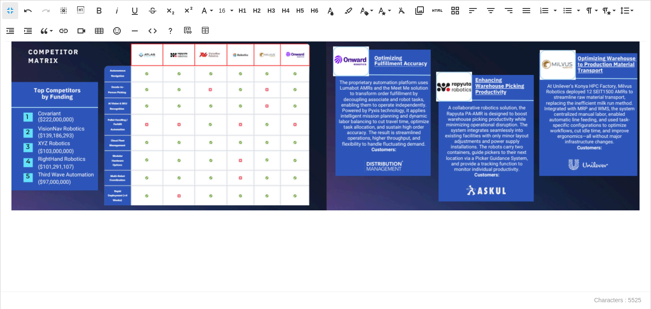
scroll to position [1185, 0]
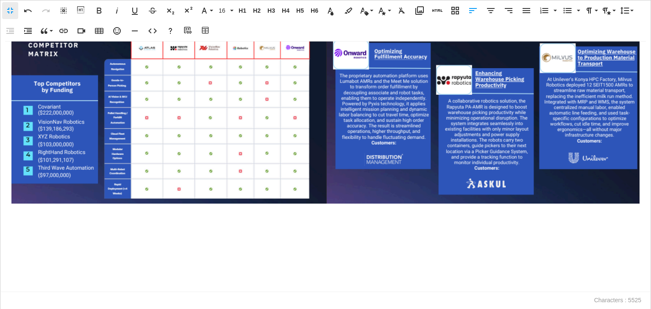
drag, startPoint x: 69, startPoint y: 231, endPoint x: 60, endPoint y: 202, distance: 30.8
click at [69, 231] on p at bounding box center [325, 231] width 633 height 12
click at [419, 7] on icon "button" at bounding box center [419, 10] width 8 height 8
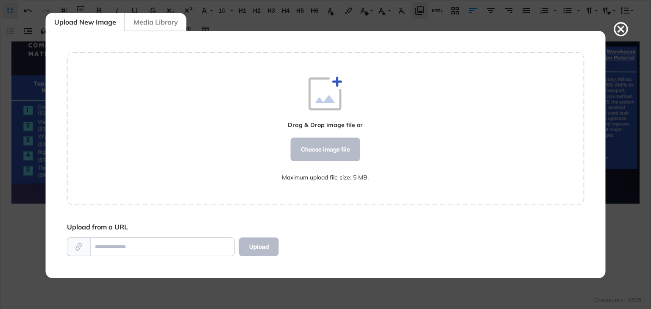
scroll to position [247, 517]
click at [329, 156] on div "Choose image file" at bounding box center [325, 150] width 69 height 24
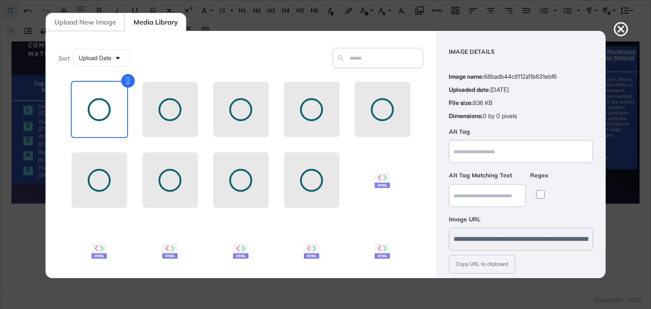
scroll to position [61, 0]
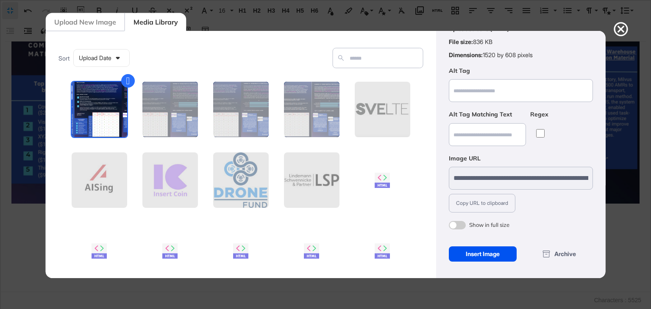
click at [483, 253] on div "Insert Image" at bounding box center [482, 254] width 68 height 15
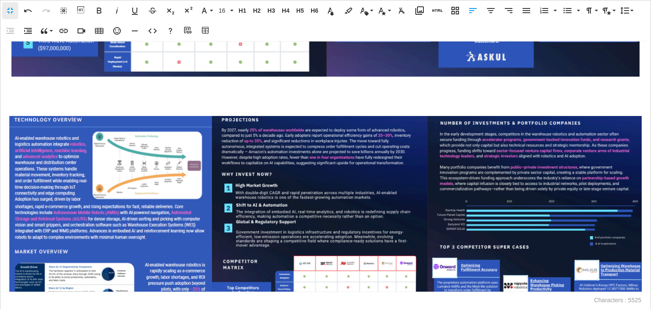
scroll to position [1143, 0]
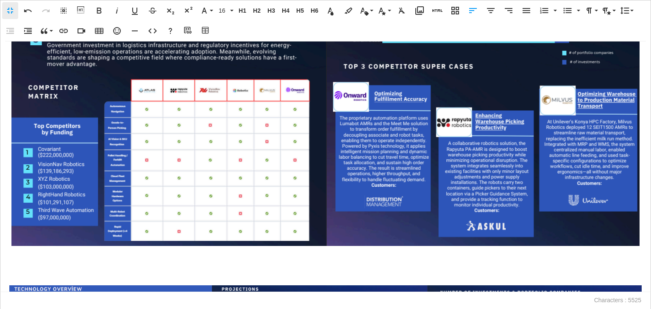
click at [384, 149] on img at bounding box center [325, 60] width 629 height 374
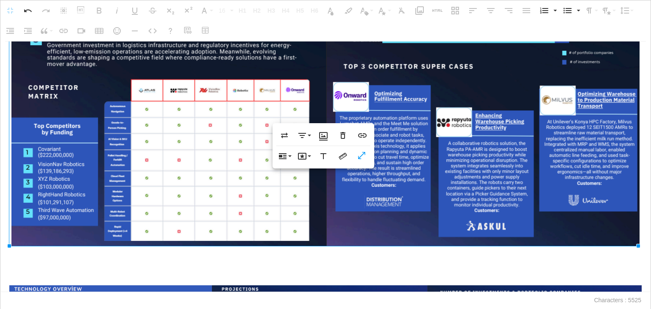
scroll to position [1270, 0]
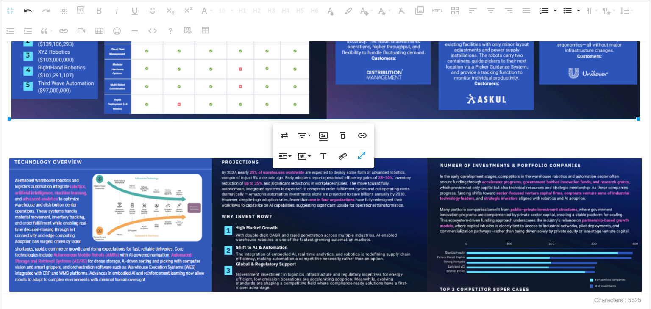
click at [176, 141] on p at bounding box center [325, 146] width 633 height 12
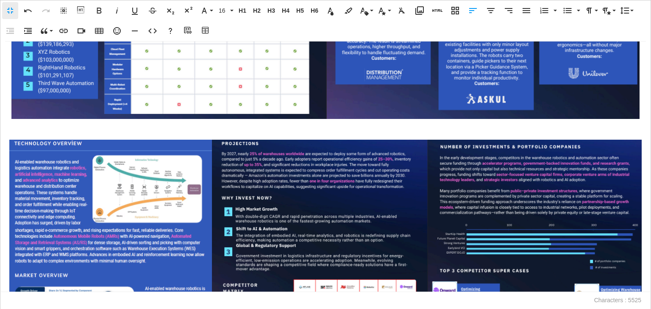
scroll to position [1420, 0]
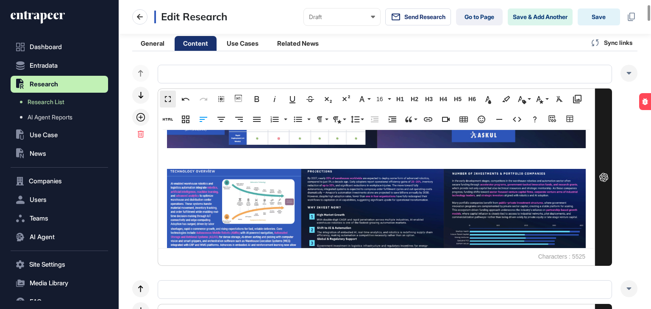
scroll to position [1162, 0]
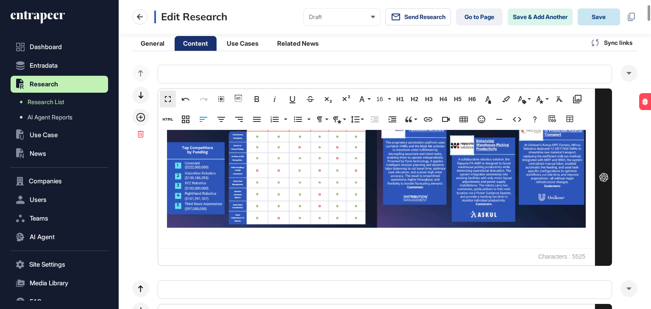
click at [605, 14] on button "Save" at bounding box center [598, 16] width 42 height 17
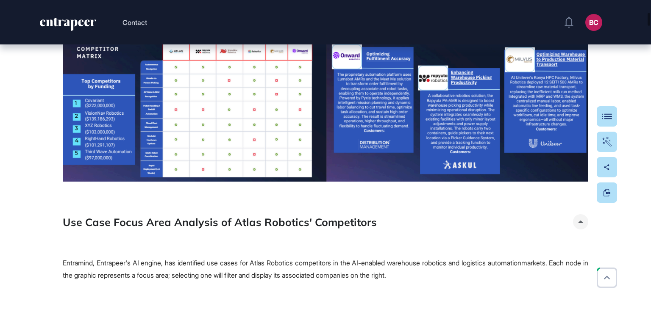
scroll to position [1356, 0]
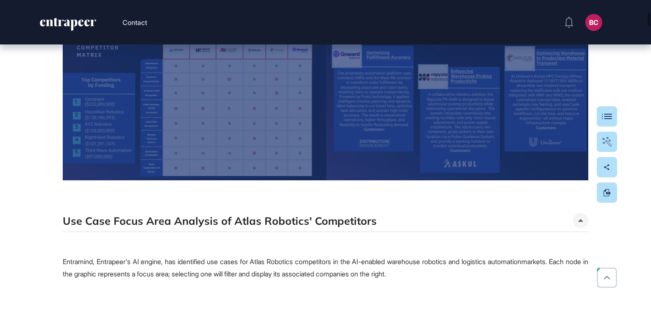
click at [373, 131] on div "Click for fullscreen" at bounding box center [325, 24] width 525 height 313
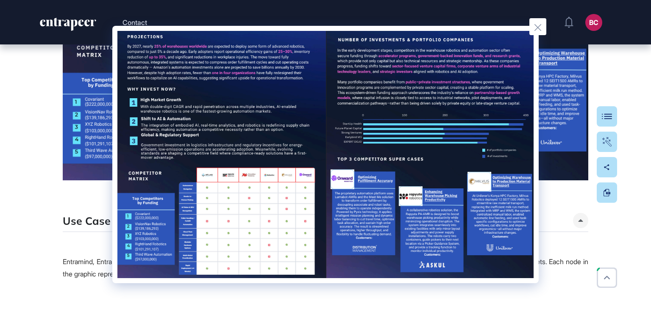
click at [435, 243] on img at bounding box center [325, 154] width 416 height 247
click at [569, 200] on div at bounding box center [325, 154] width 651 height 309
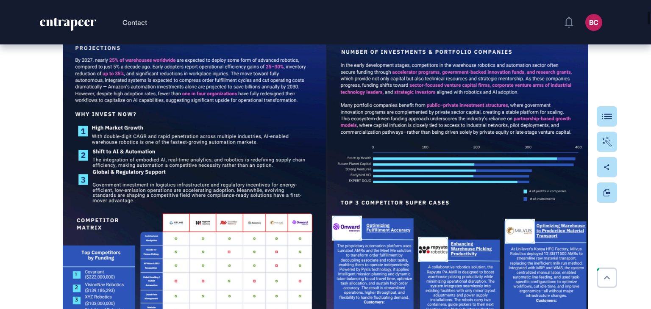
scroll to position [1144, 0]
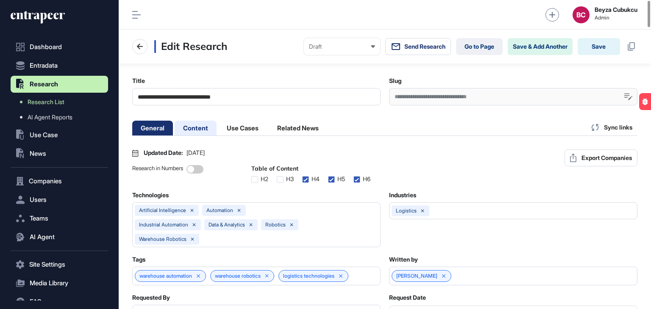
click at [210, 125] on li "Content" at bounding box center [196, 128] width 42 height 15
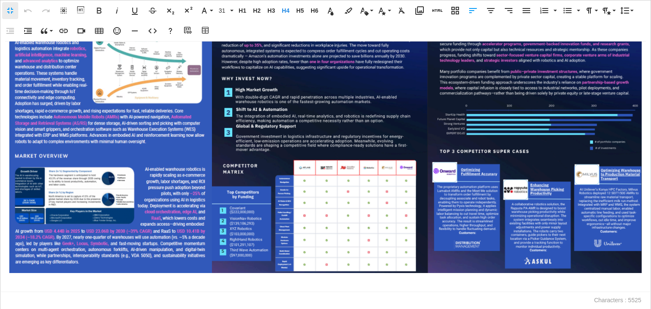
scroll to position [0, 4]
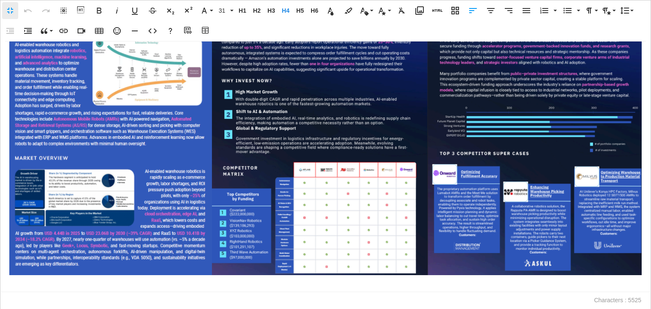
click at [176, 156] on img at bounding box center [325, 148] width 633 height 253
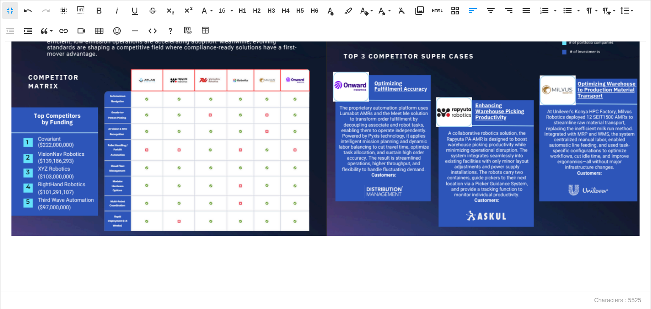
scroll to position [1152, 0]
drag, startPoint x: 32, startPoint y: 288, endPoint x: 26, endPoint y: 285, distance: 6.8
click at [31, 288] on p at bounding box center [325, 286] width 633 height 12
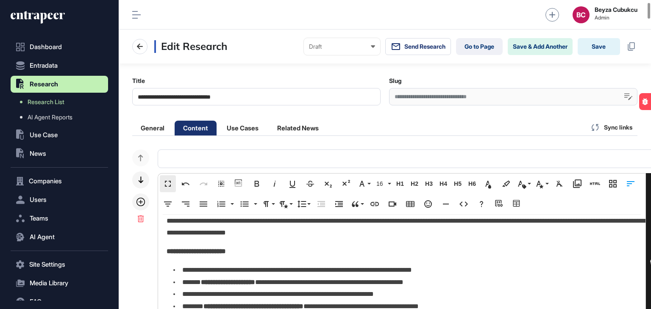
scroll to position [783, 0]
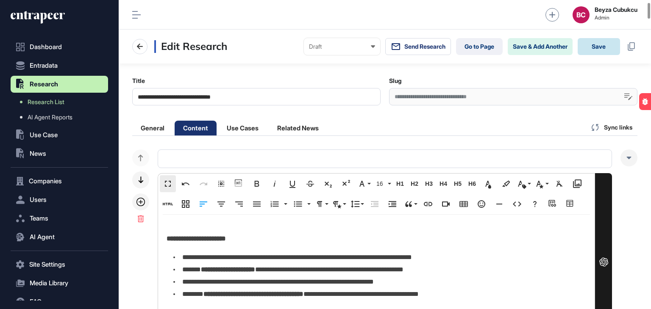
click at [594, 38] on button "Save" at bounding box center [598, 46] width 42 height 17
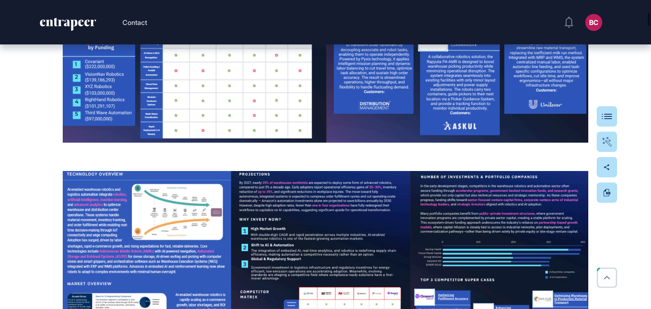
scroll to position [1483, 0]
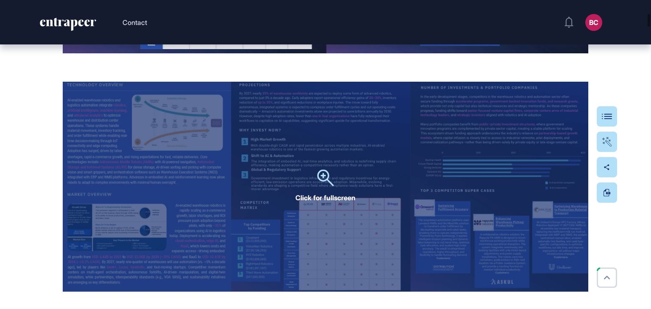
click at [258, 168] on div "Click for fullscreen" at bounding box center [325, 187] width 525 height 210
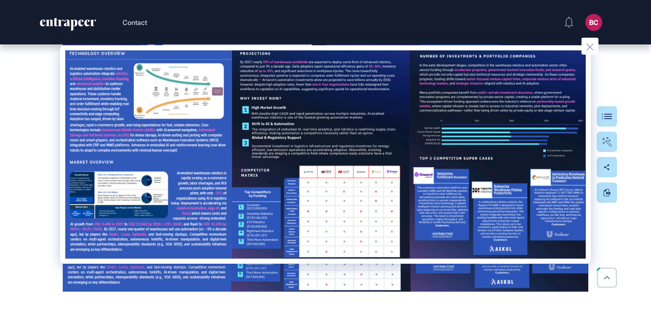
click at [630, 259] on div at bounding box center [325, 154] width 651 height 309
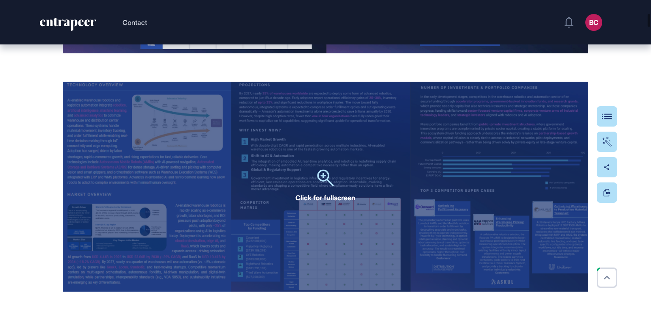
click at [314, 183] on div "Click for fullscreen" at bounding box center [325, 187] width 525 height 210
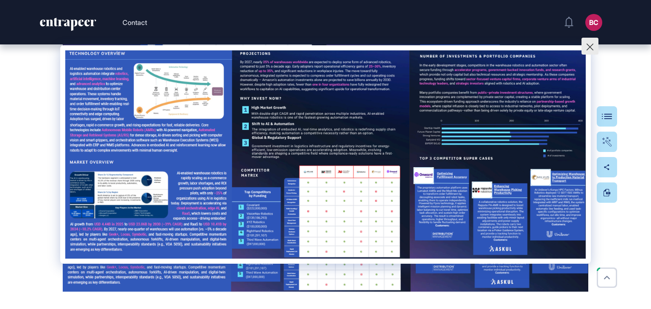
click at [594, 48] on button at bounding box center [589, 46] width 17 height 17
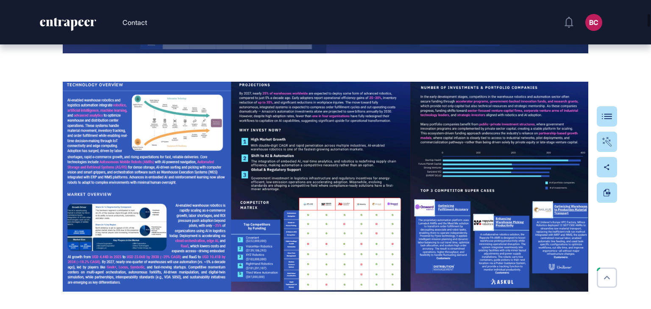
scroll to position [1229, 0]
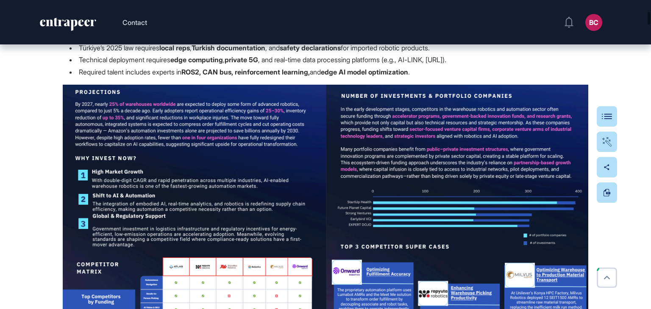
scroll to position [1229, 0]
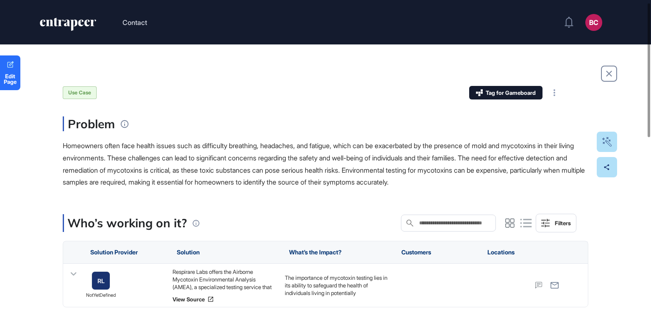
scroll to position [85, 0]
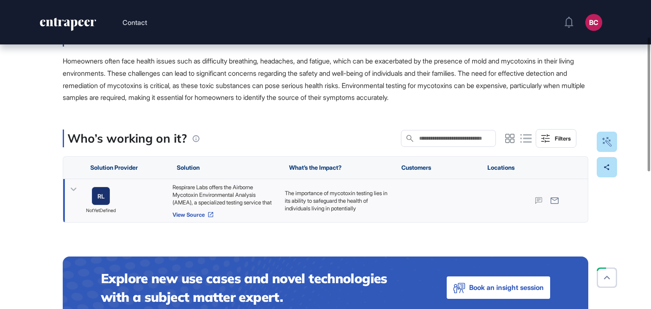
click at [191, 214] on link "View Source" at bounding box center [224, 214] width 104 height 7
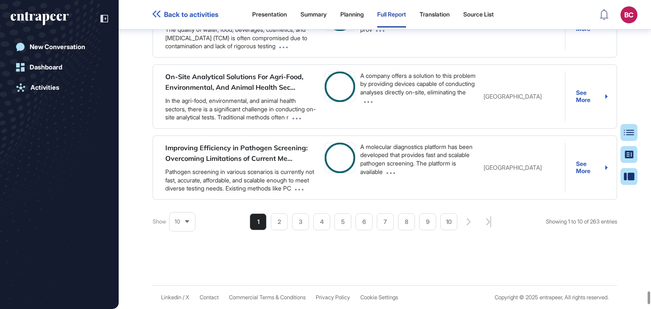
scroll to position [427, 30]
drag, startPoint x: 467, startPoint y: 284, endPoint x: 455, endPoint y: 260, distance: 26.9
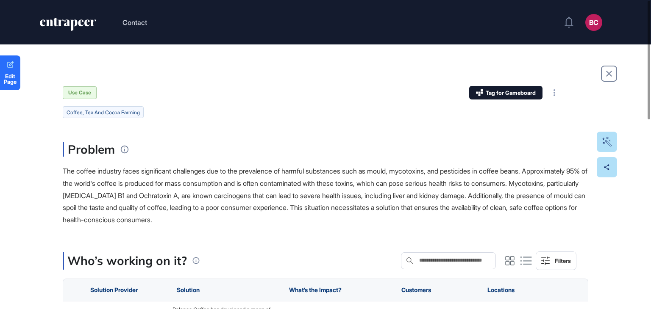
scroll to position [127, 0]
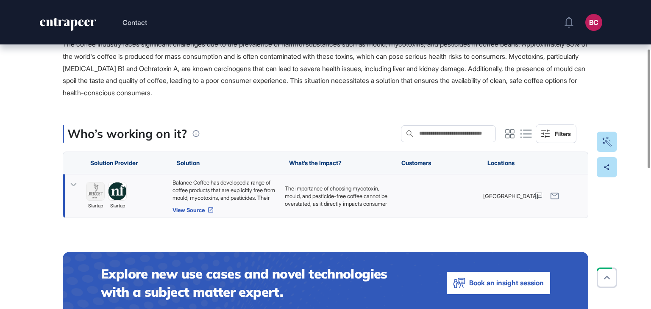
click at [191, 210] on link "View Source" at bounding box center [224, 210] width 104 height 7
click at [238, 188] on div "Balance Coffee has developed a range of coffee products that are explicitly fre…" at bounding box center [224, 190] width 104 height 23
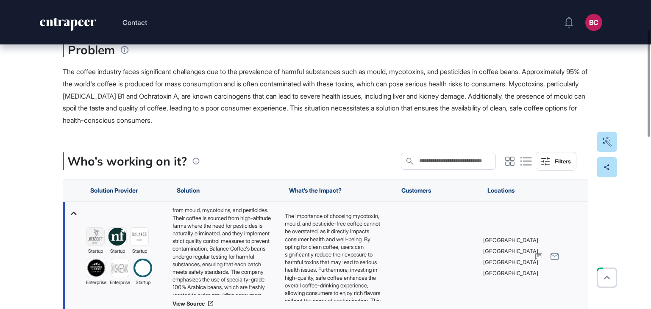
scroll to position [85, 0]
